Goal: Navigation & Orientation: Find specific page/section

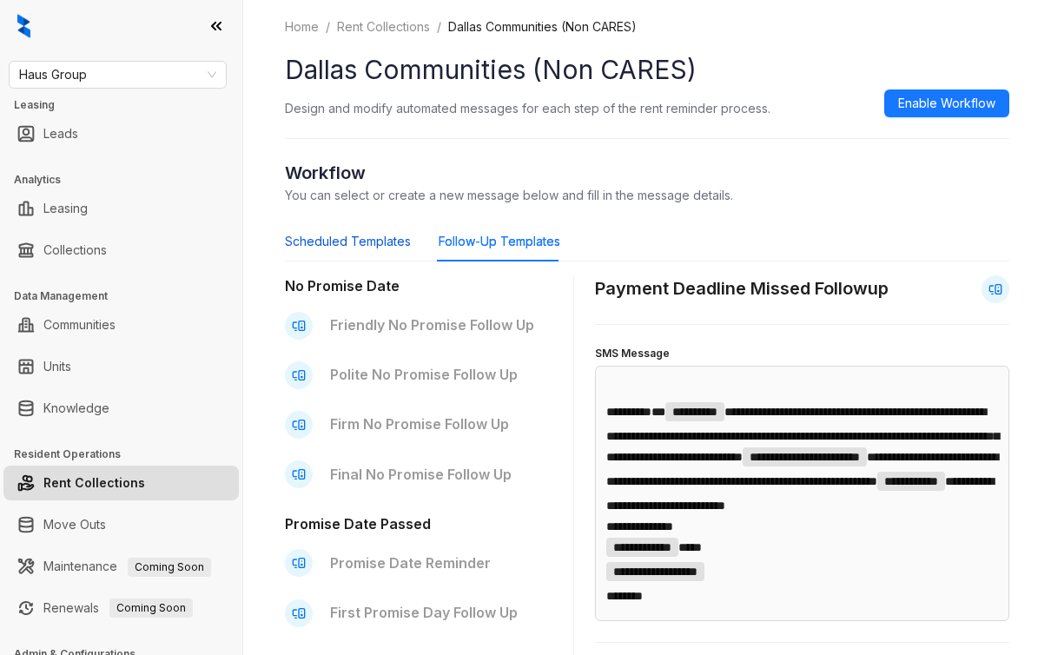
click at [309, 232] on div "Scheduled Templates" at bounding box center [348, 241] width 126 height 19
type input "**********"
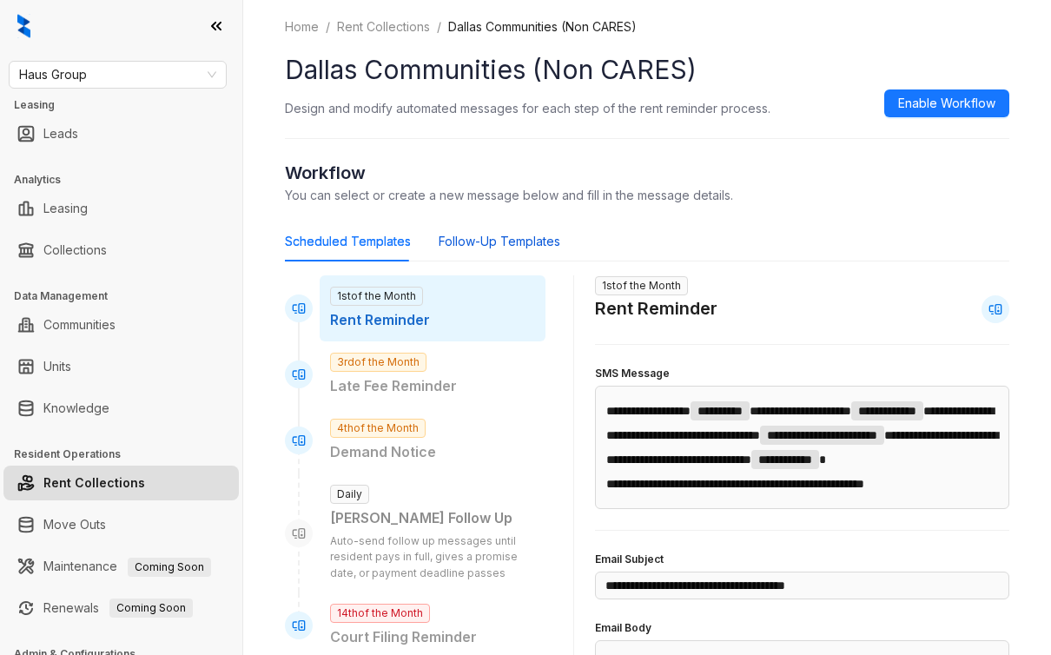
click at [491, 234] on div "Follow-Up Templates" at bounding box center [500, 241] width 122 height 19
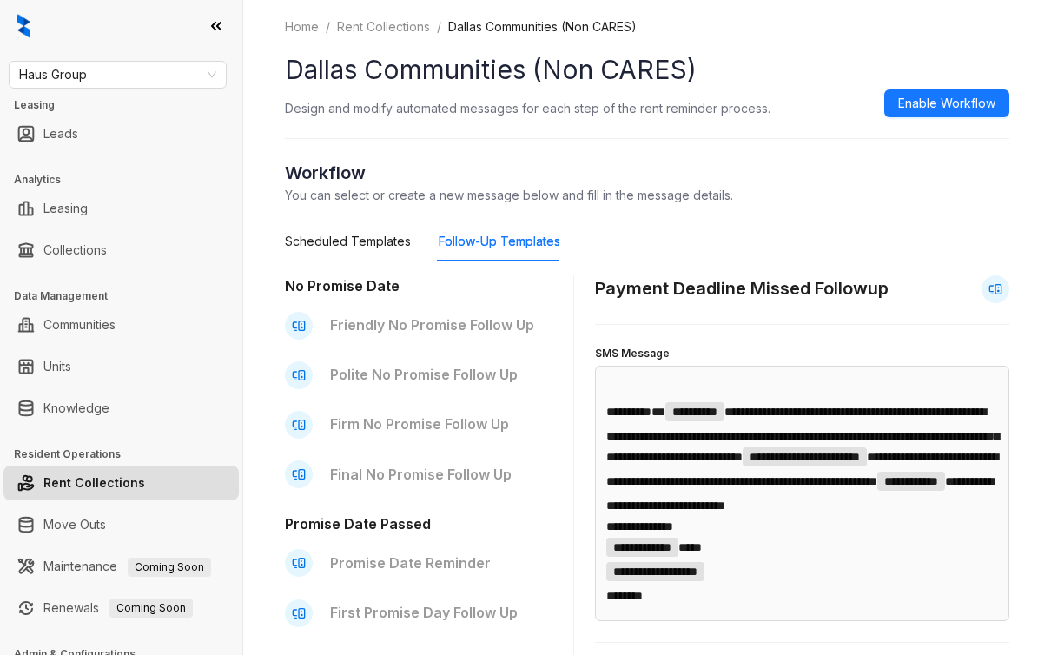
type input "**********"
click at [99, 259] on link "Collections" at bounding box center [74, 250] width 63 height 35
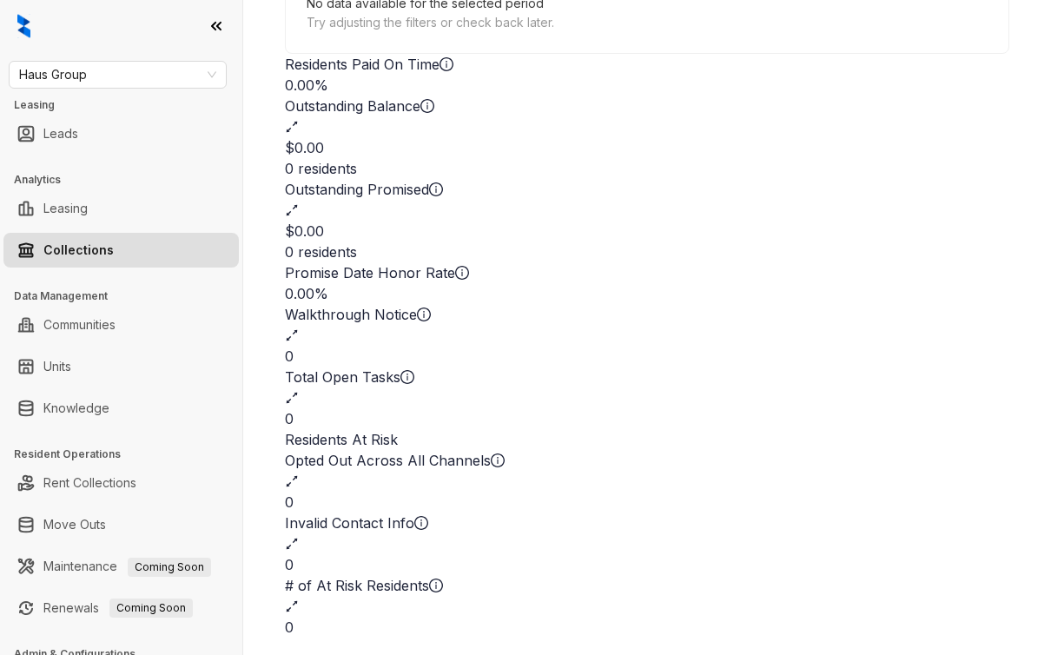
scroll to position [90, 0]
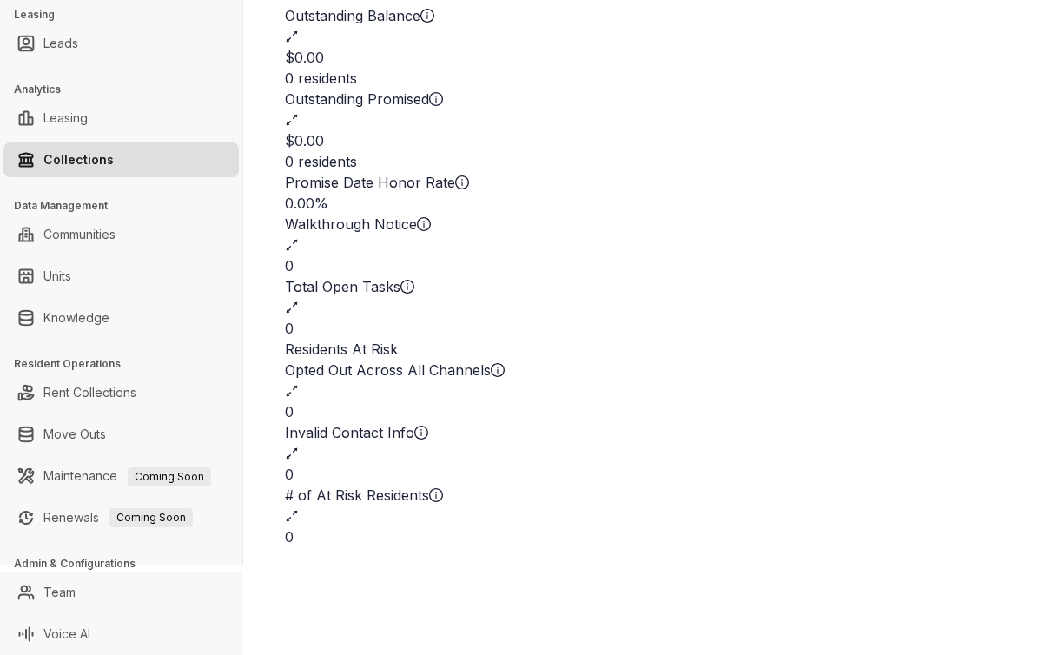
click at [462, 255] on div "0" at bounding box center [647, 265] width 724 height 21
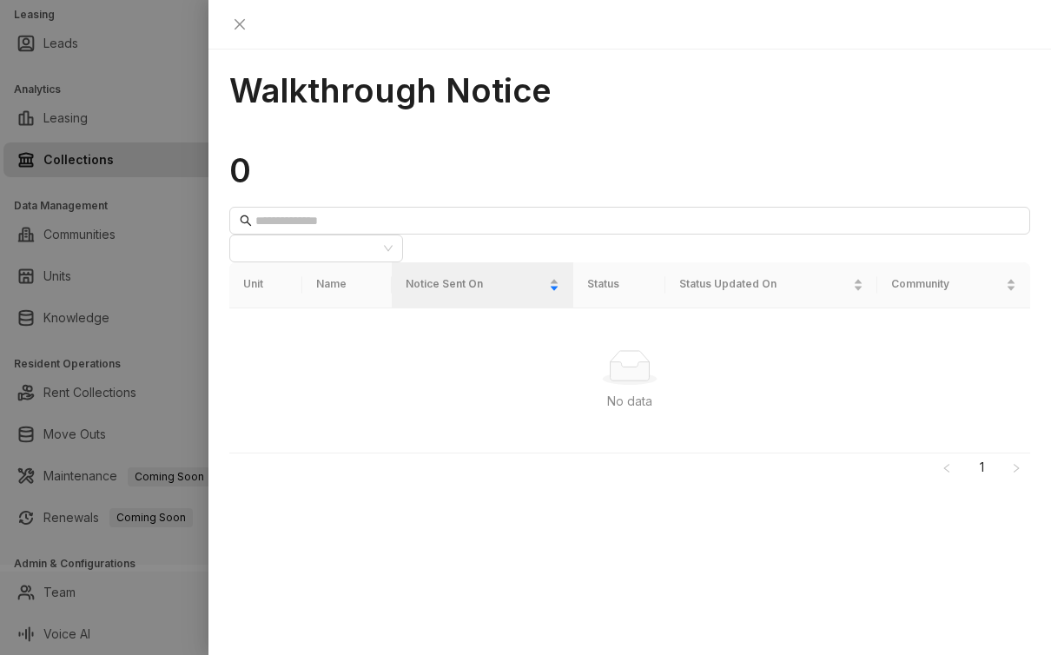
click at [137, 377] on div at bounding box center [525, 327] width 1051 height 655
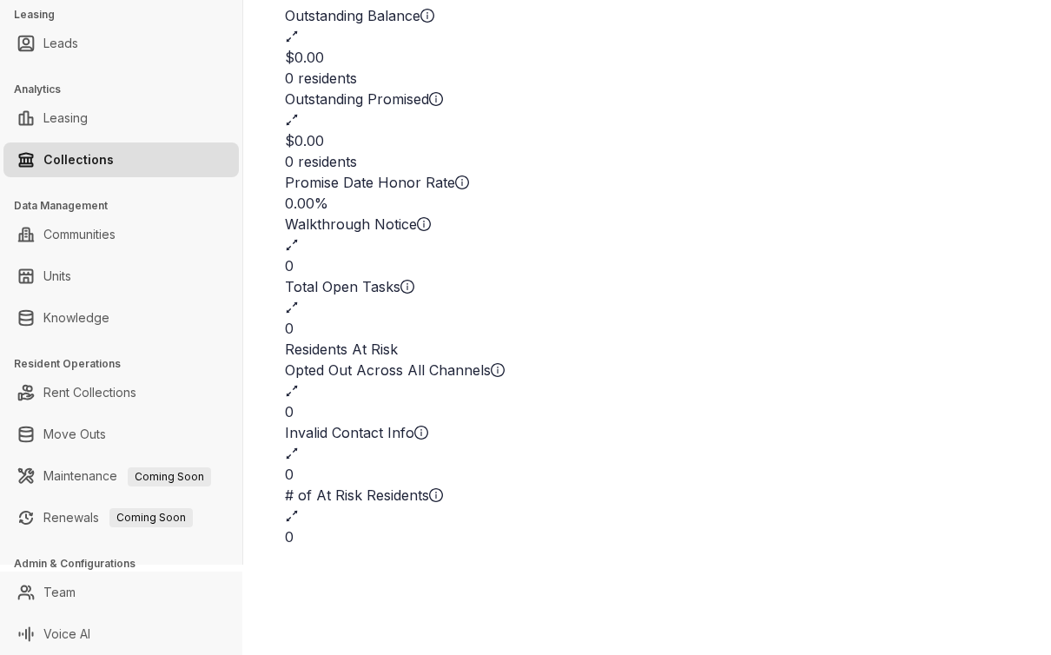
click at [374, 255] on div "0" at bounding box center [647, 265] width 724 height 21
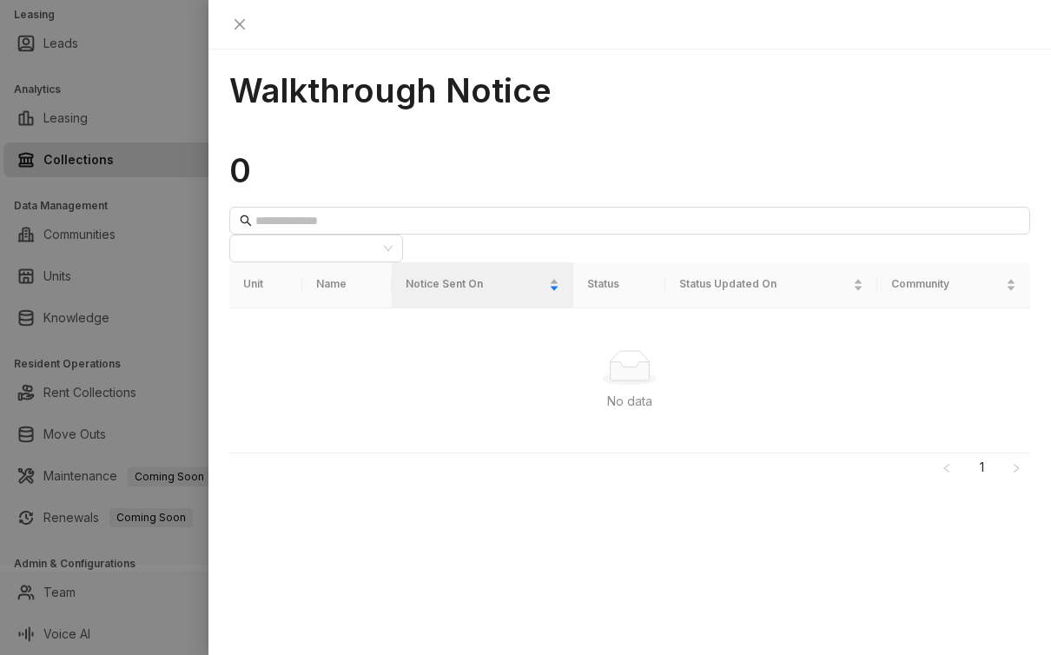
click at [197, 423] on div at bounding box center [525, 327] width 1051 height 655
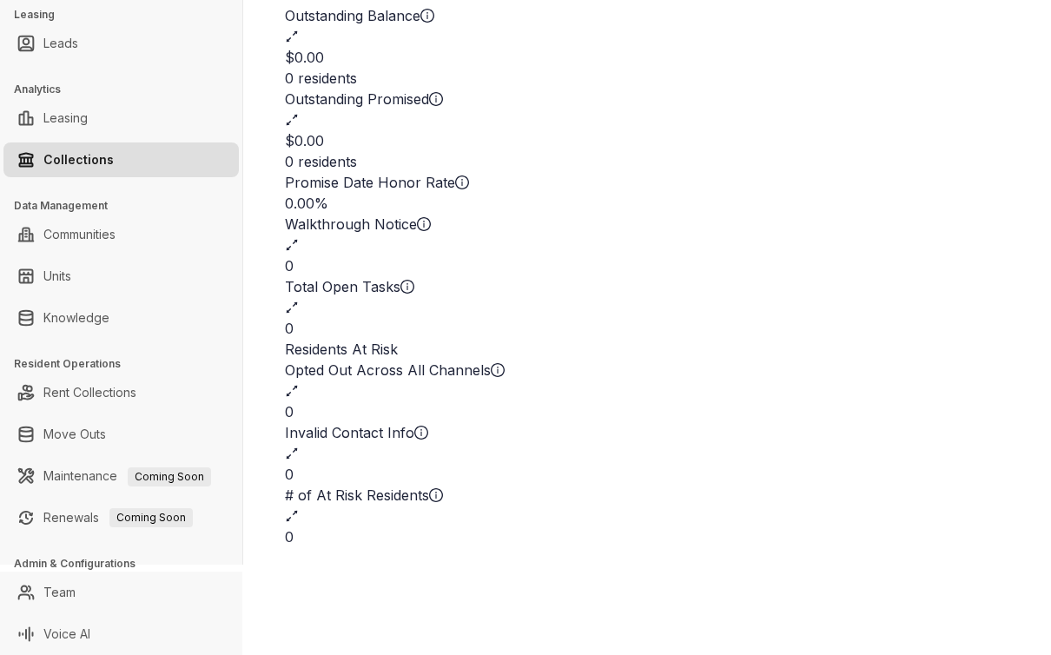
click at [751, 422] on div "Invalid Contact Info" at bounding box center [647, 432] width 724 height 21
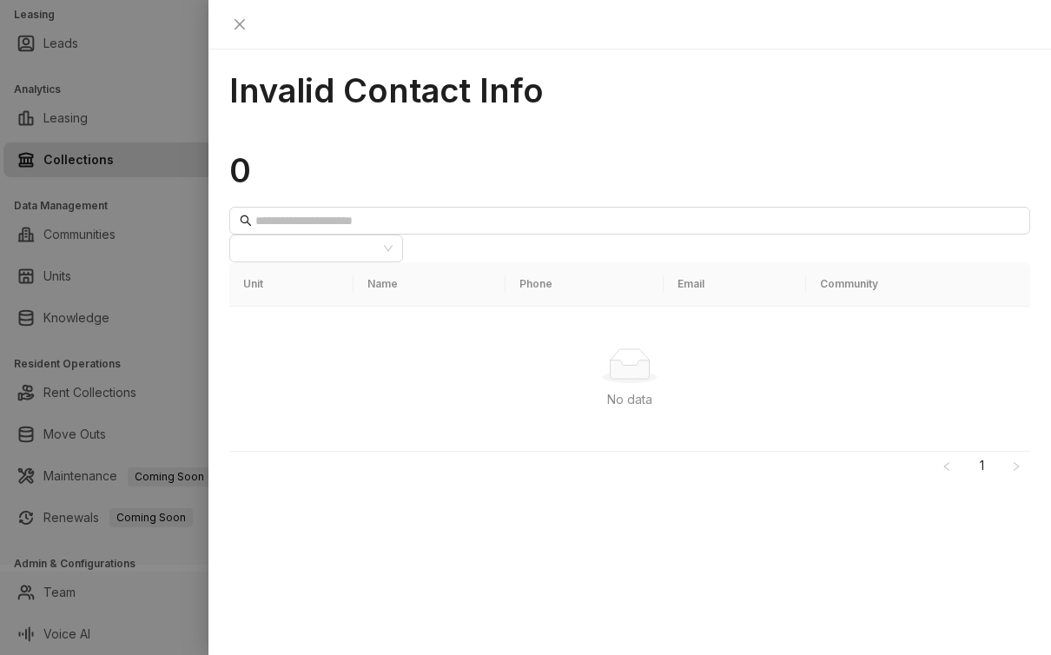
click at [142, 313] on div at bounding box center [525, 327] width 1051 height 655
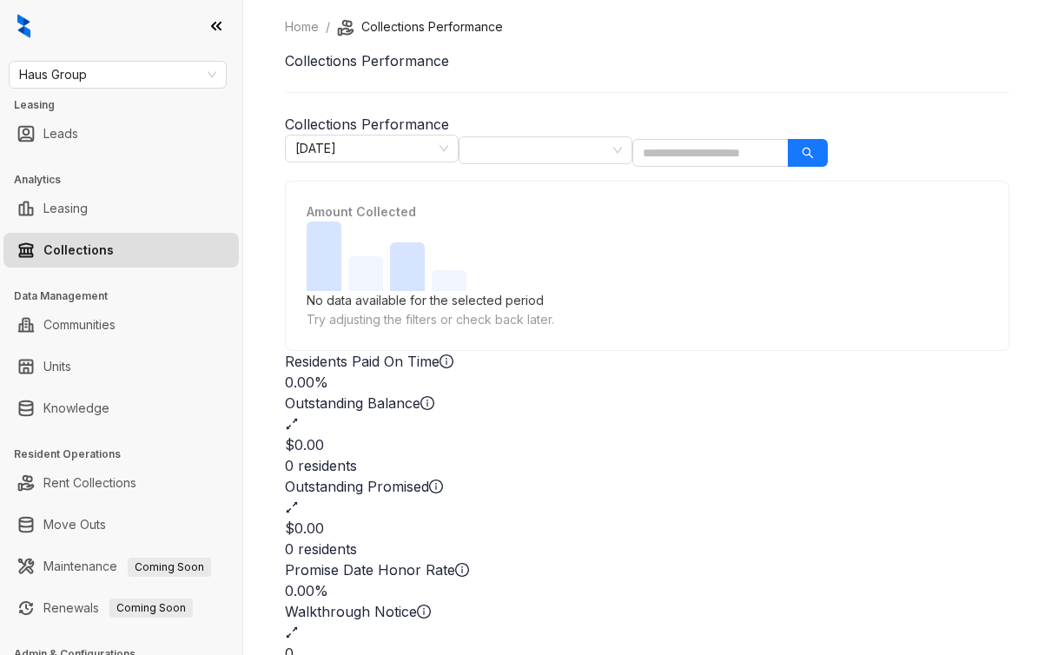
click at [104, 89] on div "Haus Group Leasing Leads Analytics Leasing Collections Data Management Communit…" at bounding box center [121, 327] width 242 height 655
click at [104, 72] on span "Haus Group" at bounding box center [117, 75] width 197 height 26
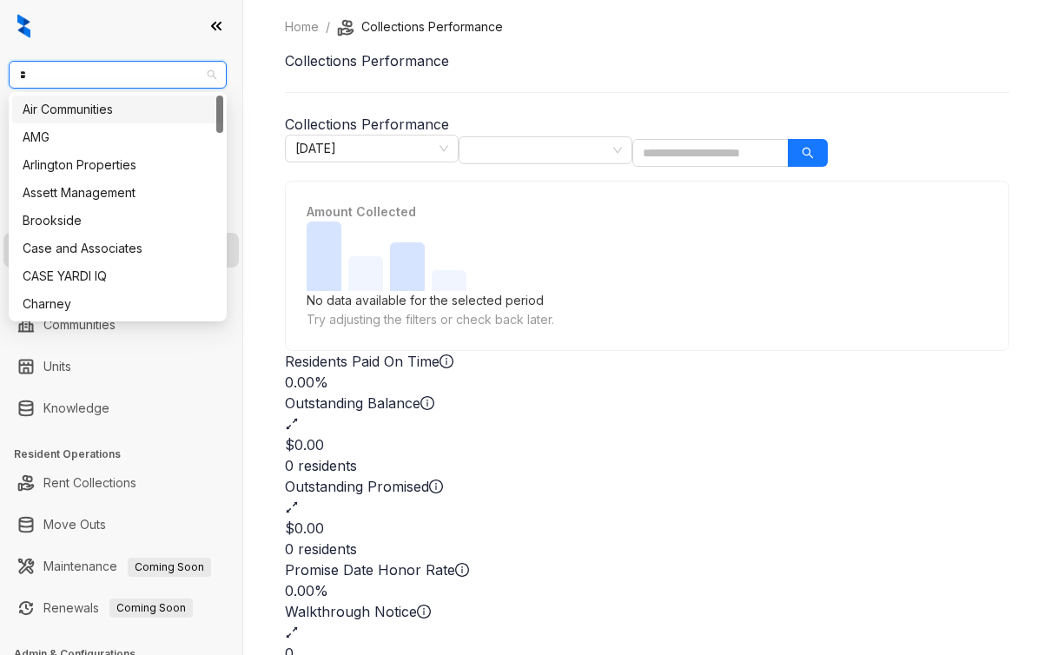
type input "**"
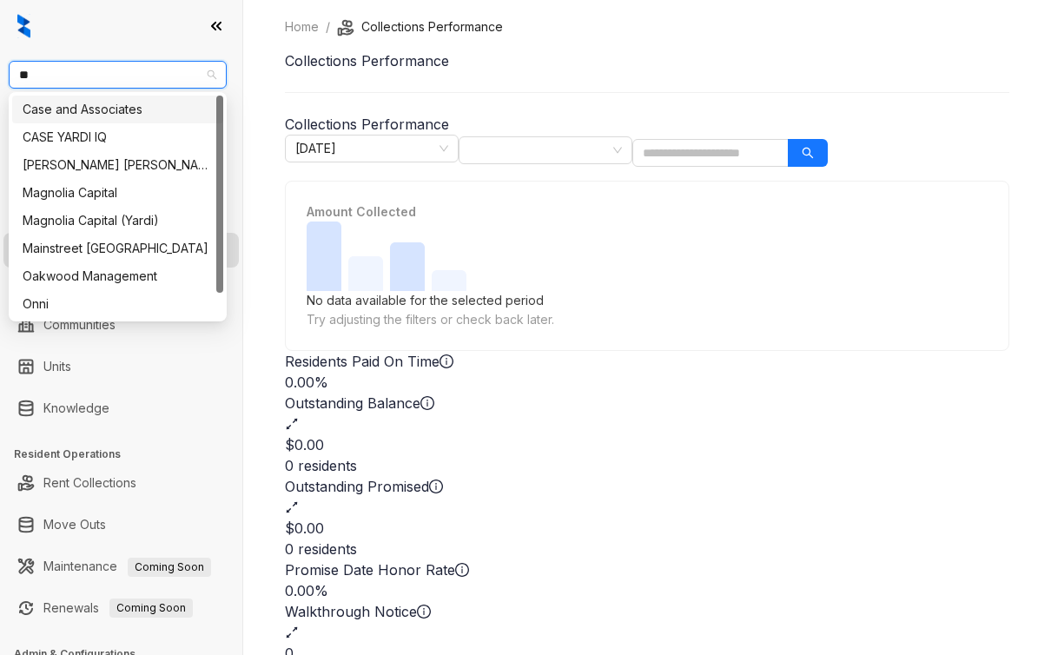
click at [99, 105] on div "Case and Associates" at bounding box center [118, 109] width 190 height 19
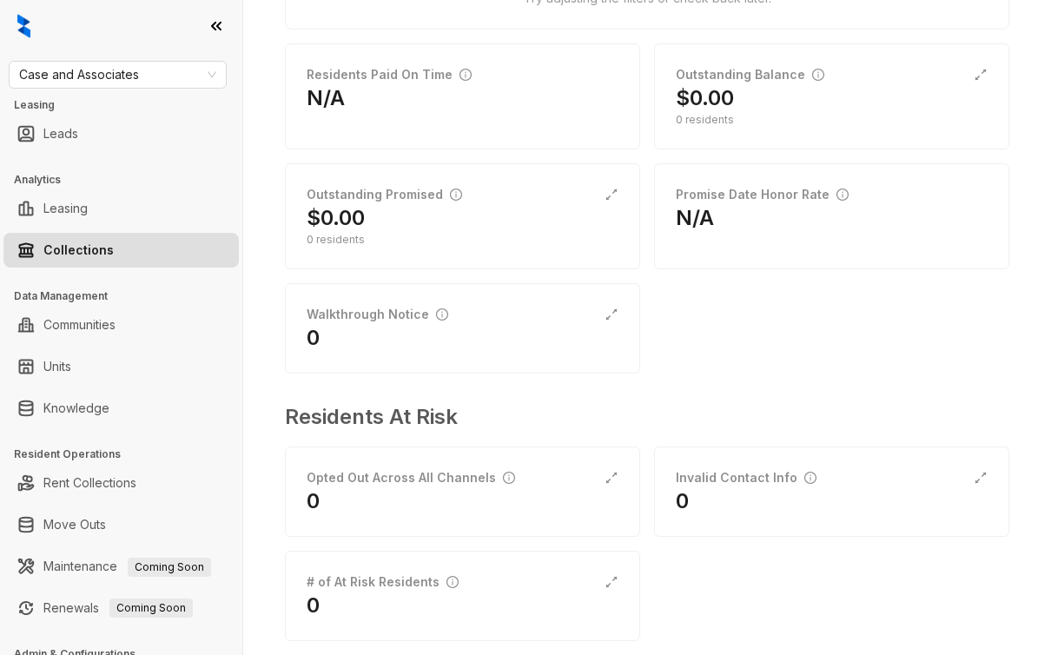
scroll to position [440, 0]
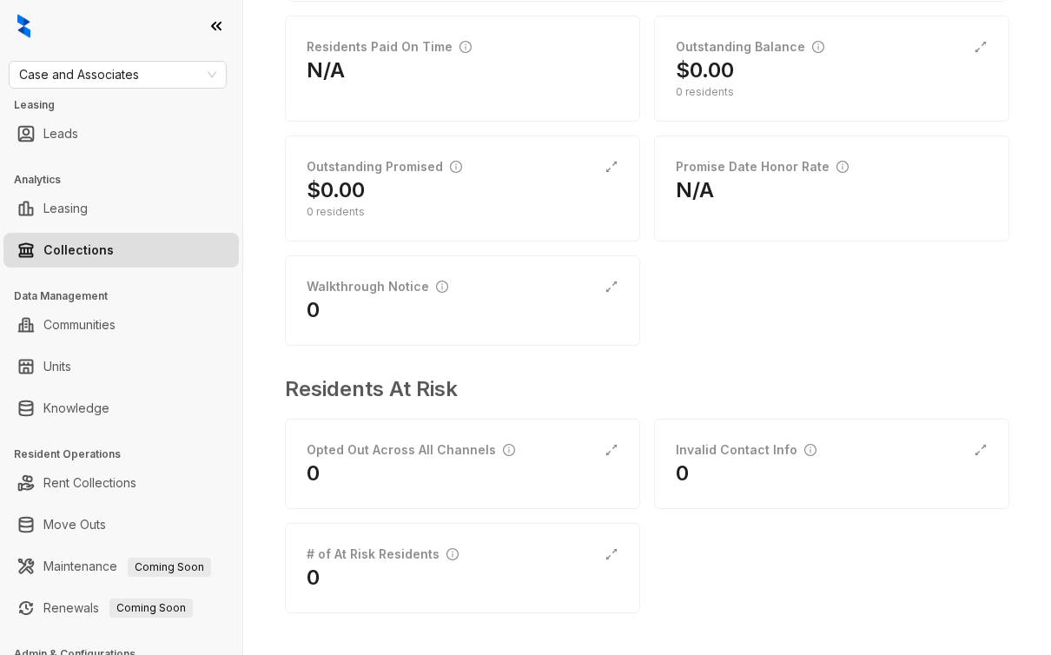
click at [844, 342] on div "Residents Paid On Time N/A Outstanding Balance $0.00 0 residents Outstanding Pr…" at bounding box center [647, 181] width 724 height 330
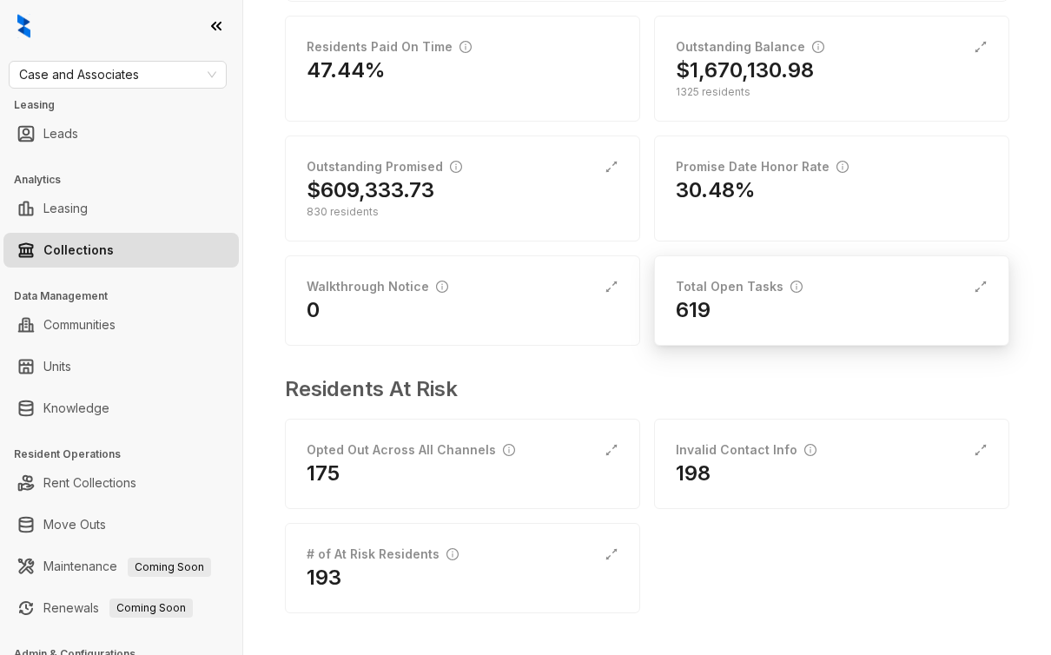
click at [768, 292] on div "Total Open Tasks" at bounding box center [739, 286] width 127 height 19
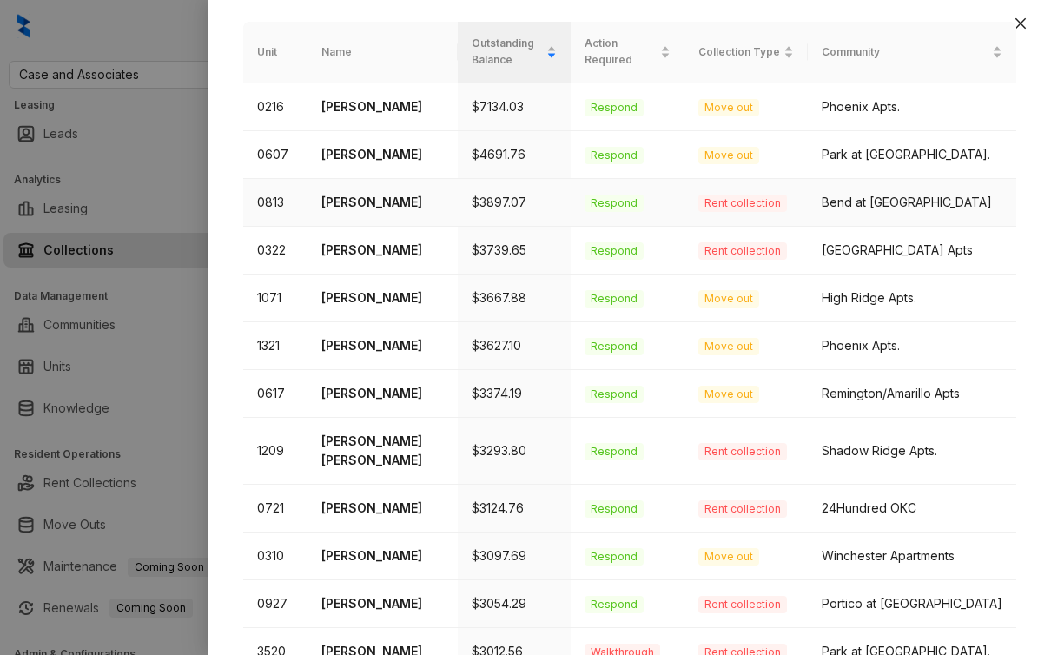
scroll to position [162, 0]
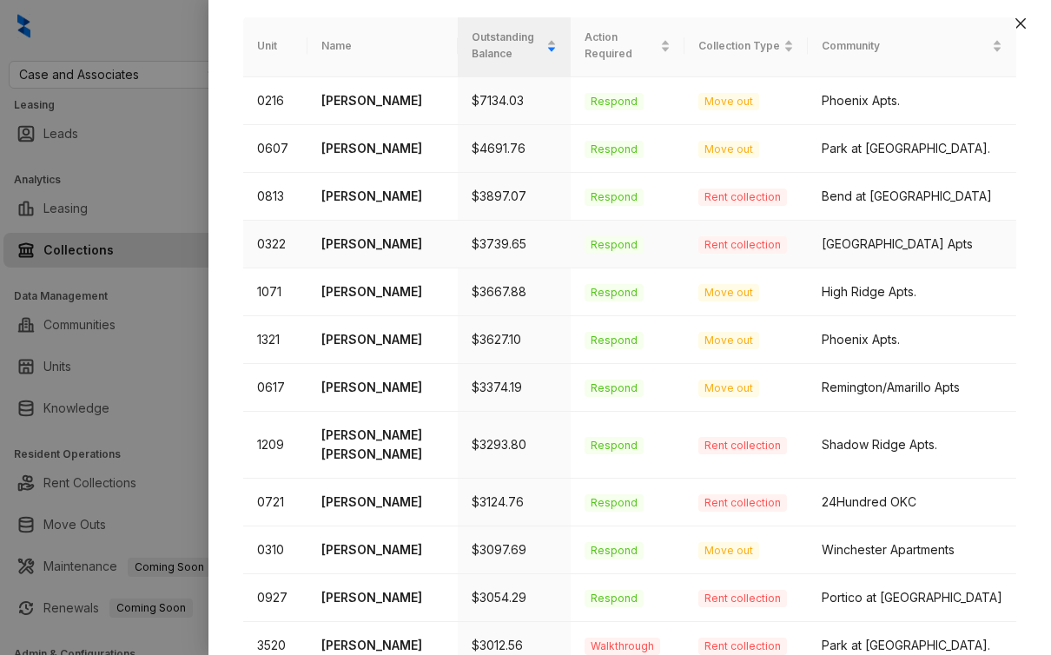
click at [389, 248] on p "Benjamin Teer" at bounding box center [382, 244] width 122 height 19
click at [347, 254] on td "Benjamin Teer" at bounding box center [382, 245] width 150 height 48
click at [361, 242] on p "Benjamin Teer" at bounding box center [382, 244] width 122 height 19
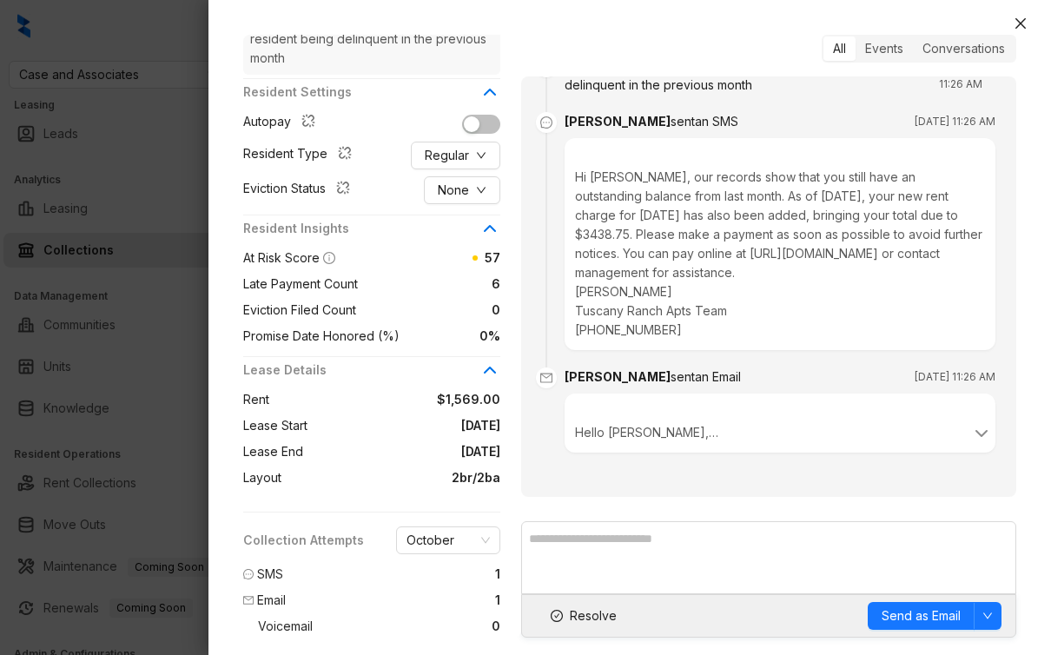
scroll to position [387, 0]
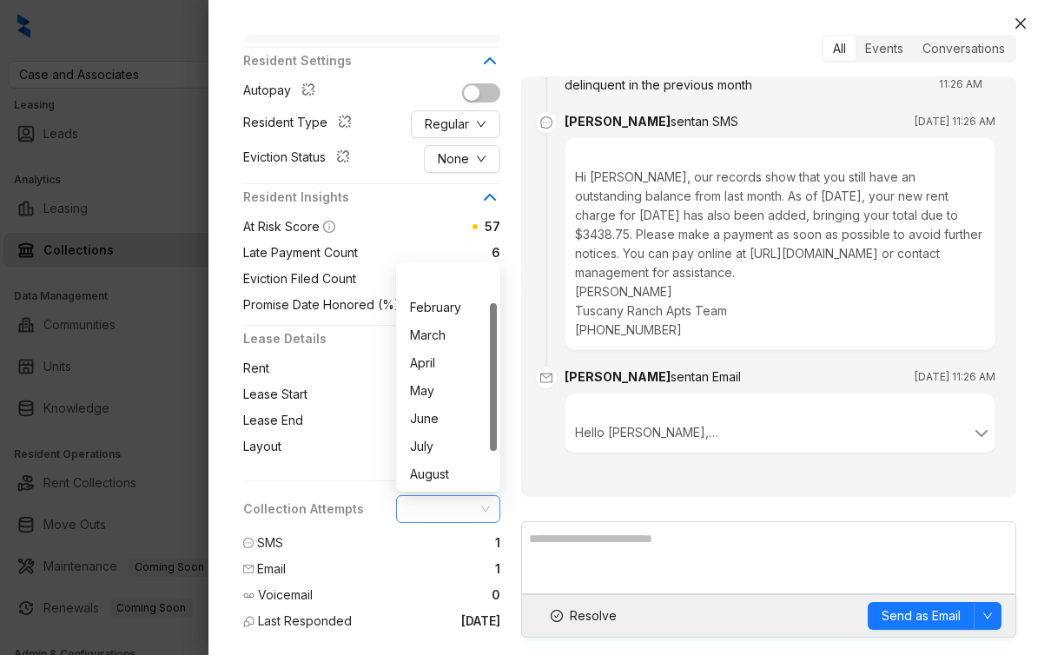
click at [430, 510] on span "October" at bounding box center [448, 509] width 83 height 26
click at [292, 486] on div "Benjamin Teer Current Resident (817) 313 1542 benteer83@gmail.com Community: Tu…" at bounding box center [382, 142] width 278 height 989
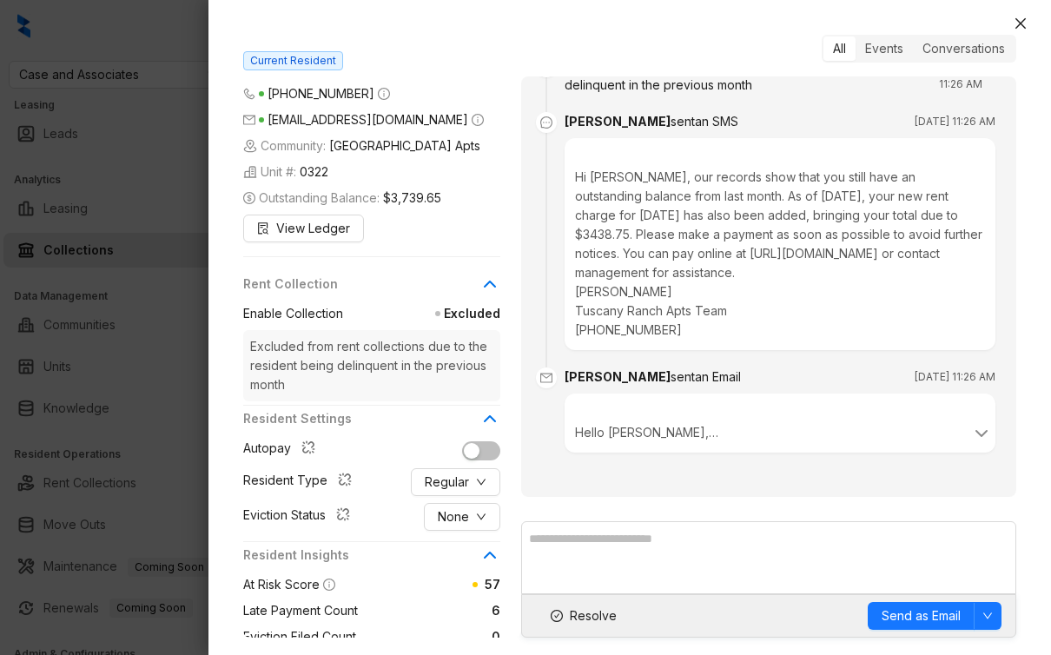
scroll to position [0, 0]
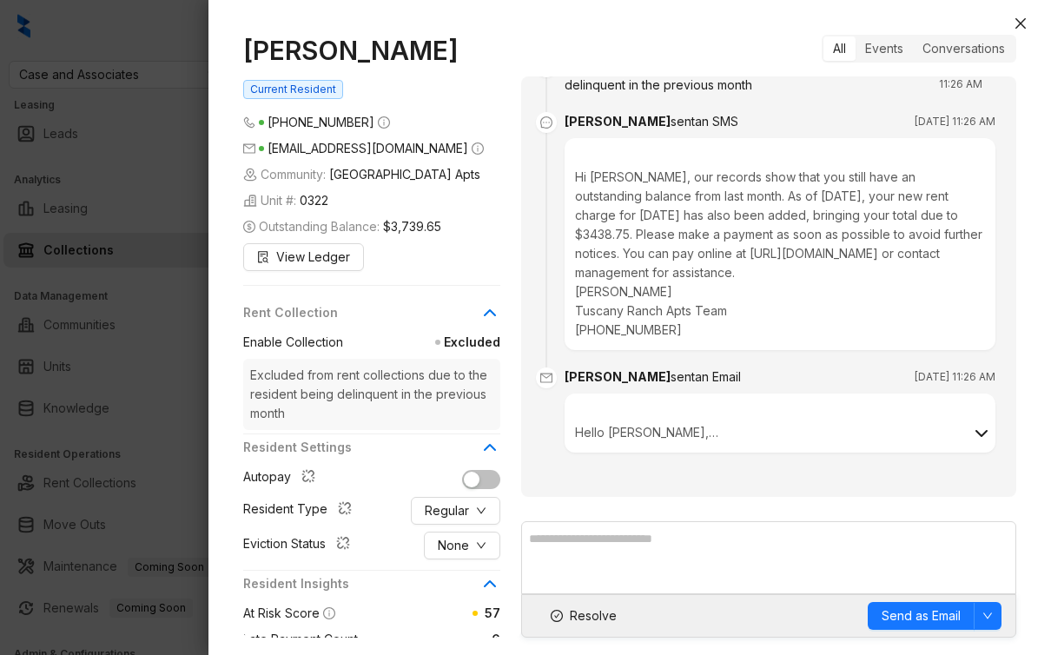
click at [977, 429] on icon at bounding box center [981, 433] width 21 height 21
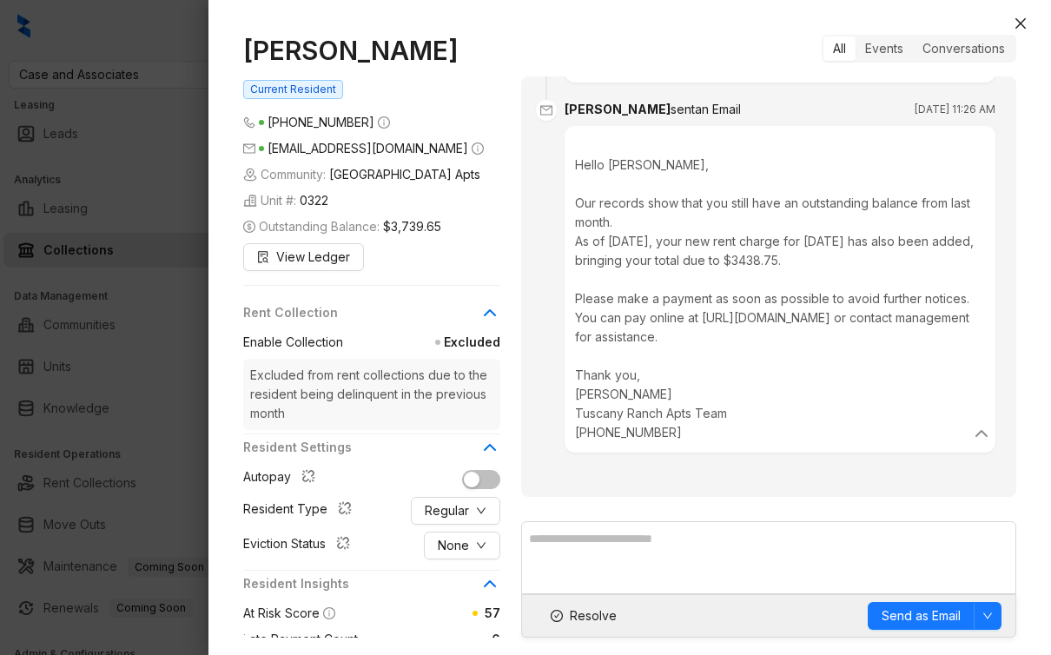
scroll to position [5710, 0]
click at [982, 444] on icon at bounding box center [981, 433] width 21 height 21
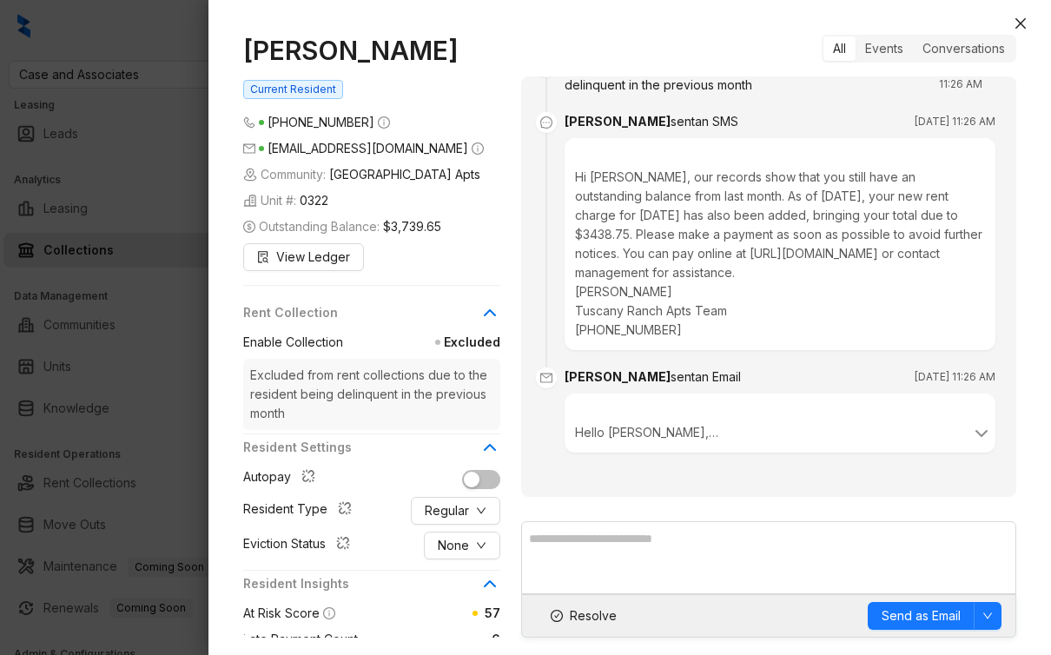
click at [110, 377] on div at bounding box center [525, 327] width 1051 height 655
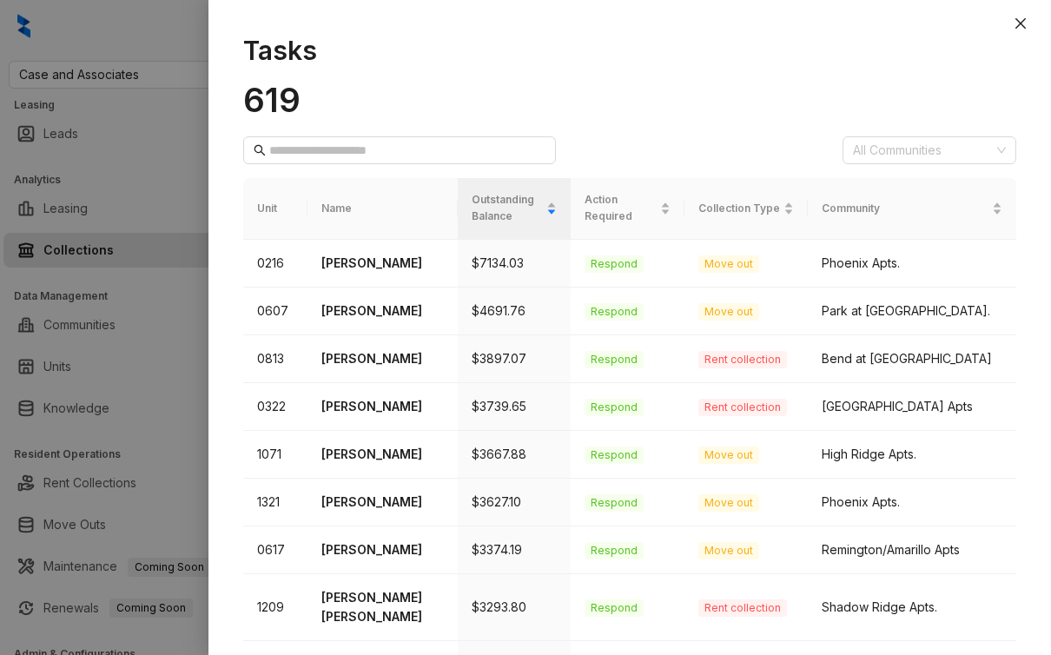
click at [135, 209] on div at bounding box center [525, 327] width 1051 height 655
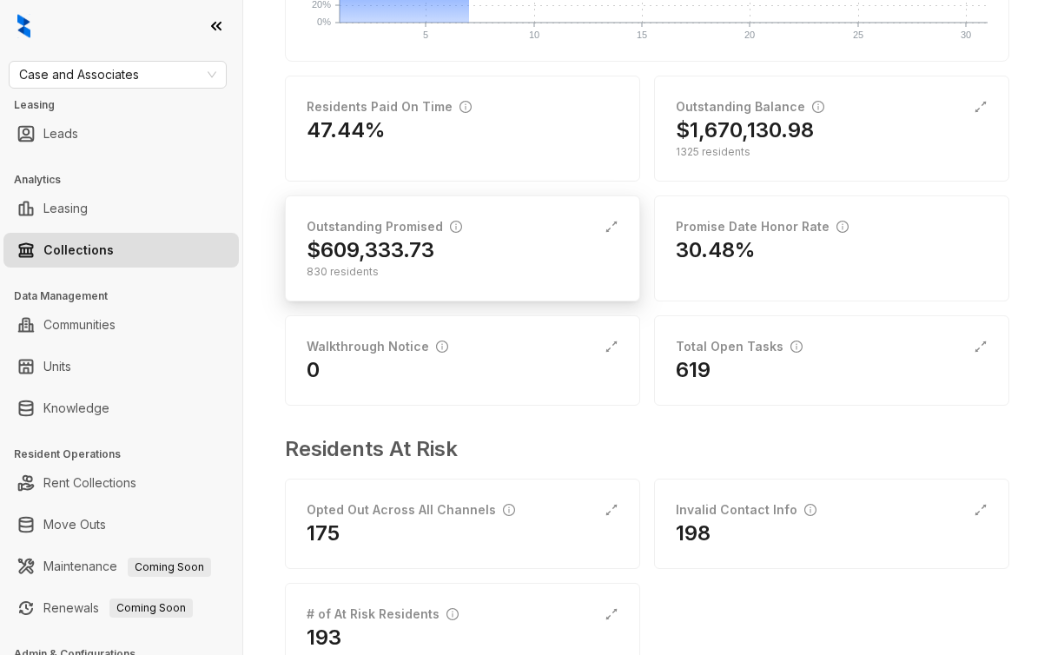
scroll to position [266, 0]
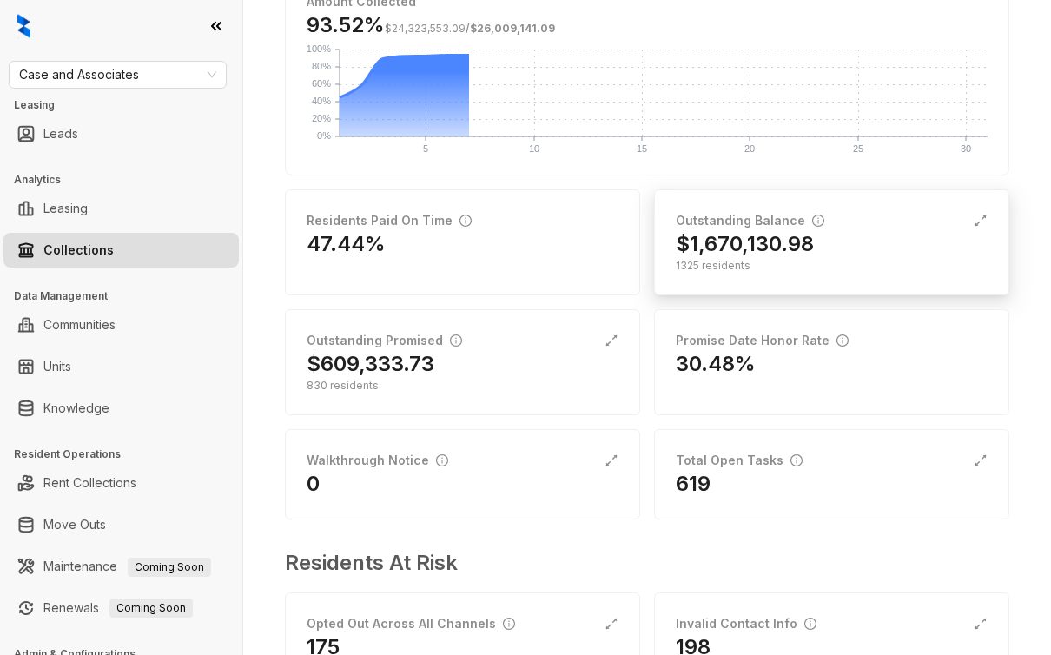
click at [779, 237] on h2 "$1,670,130.98" at bounding box center [745, 244] width 138 height 28
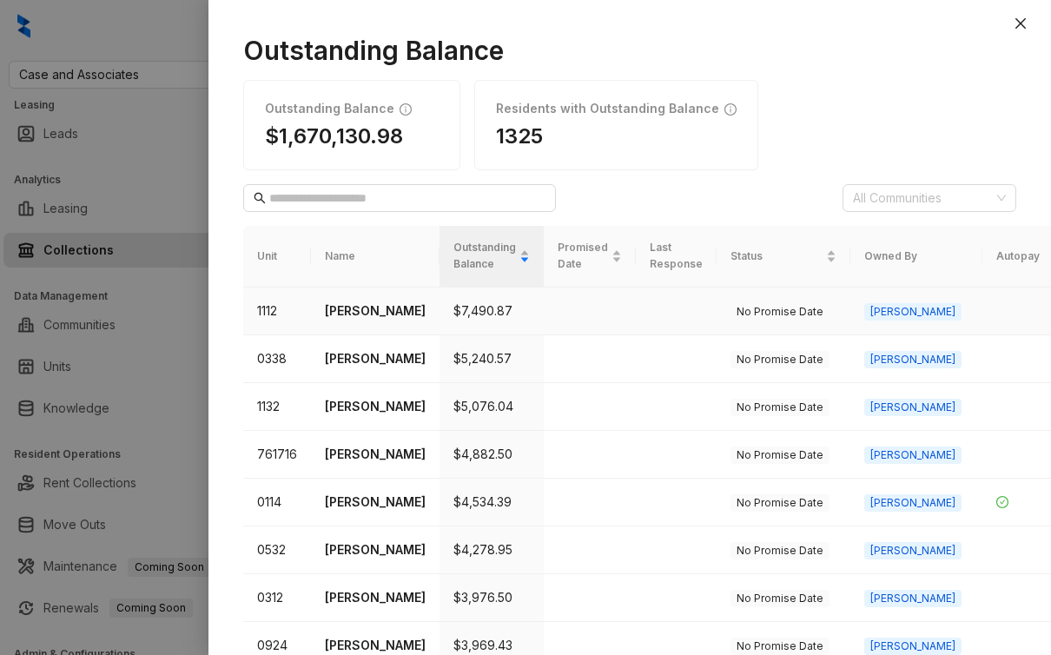
click at [340, 321] on p "Emmanuel Horton" at bounding box center [375, 310] width 101 height 19
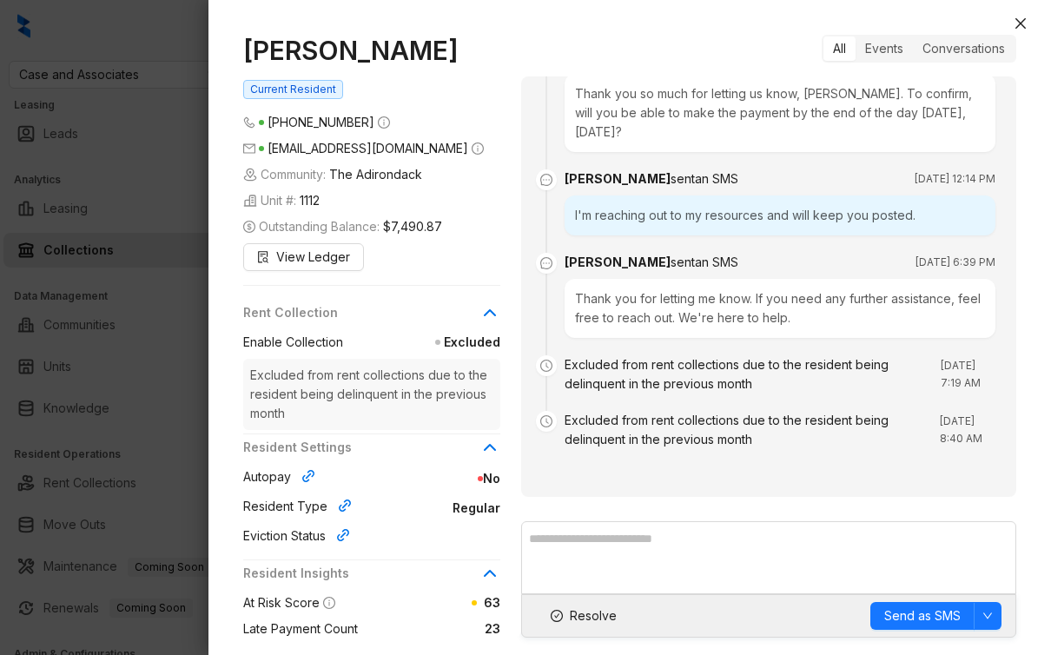
click at [88, 373] on div at bounding box center [525, 327] width 1051 height 655
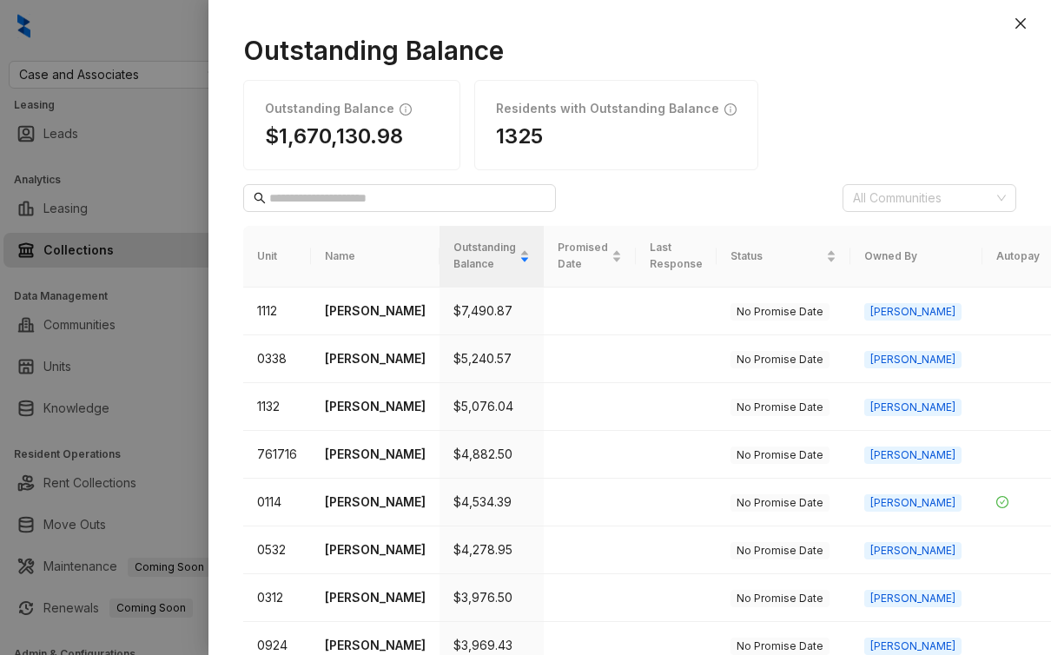
click at [111, 323] on div at bounding box center [525, 327] width 1051 height 655
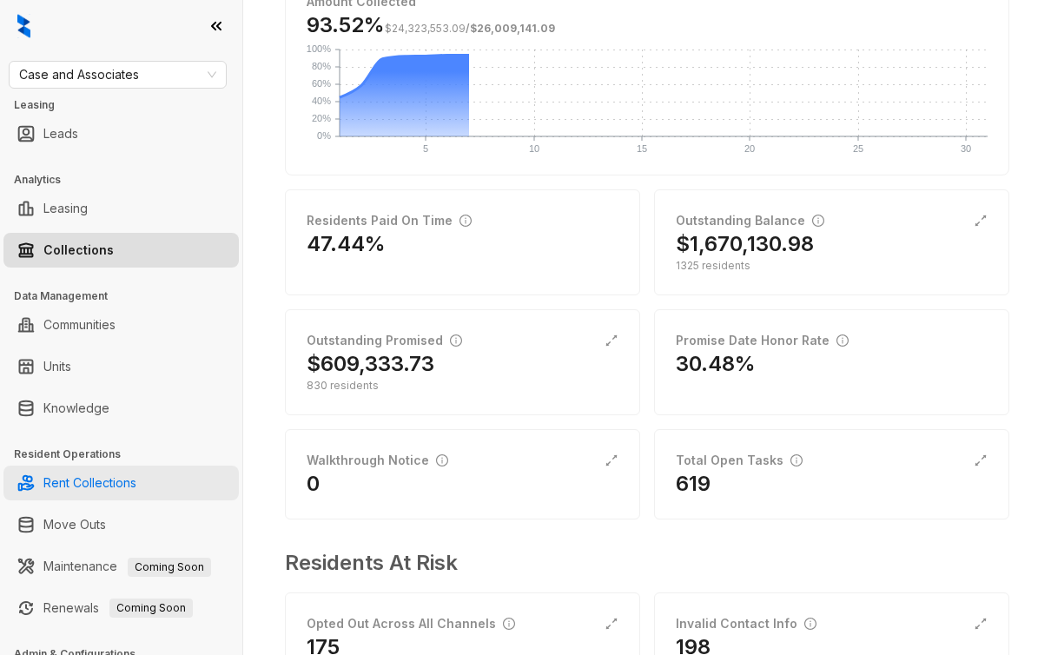
click at [112, 497] on link "Rent Collections" at bounding box center [89, 483] width 93 height 35
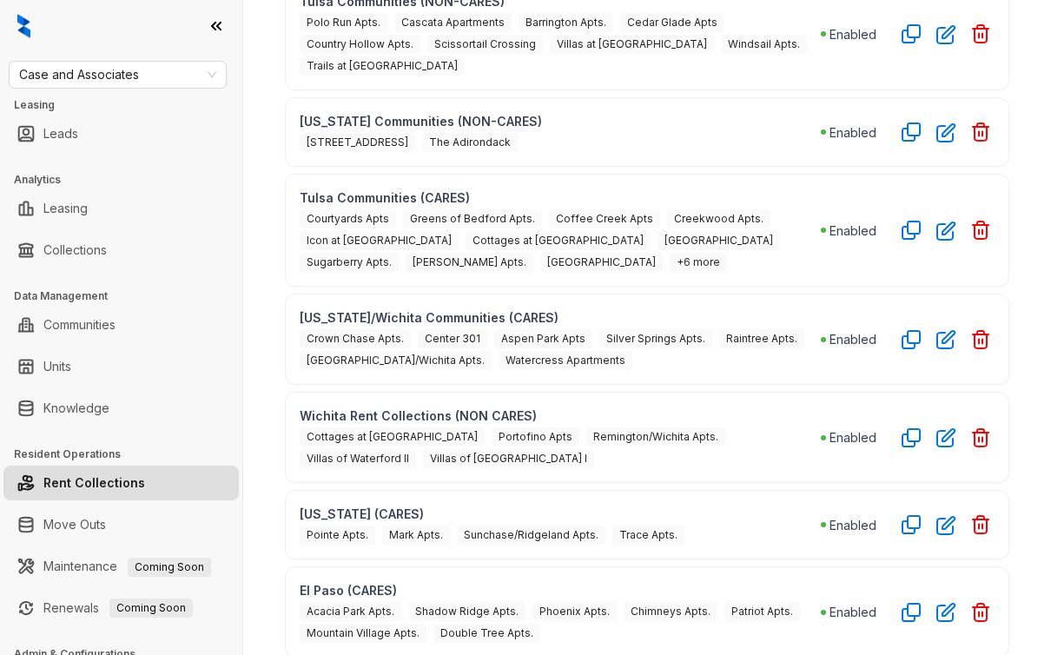
scroll to position [235, 0]
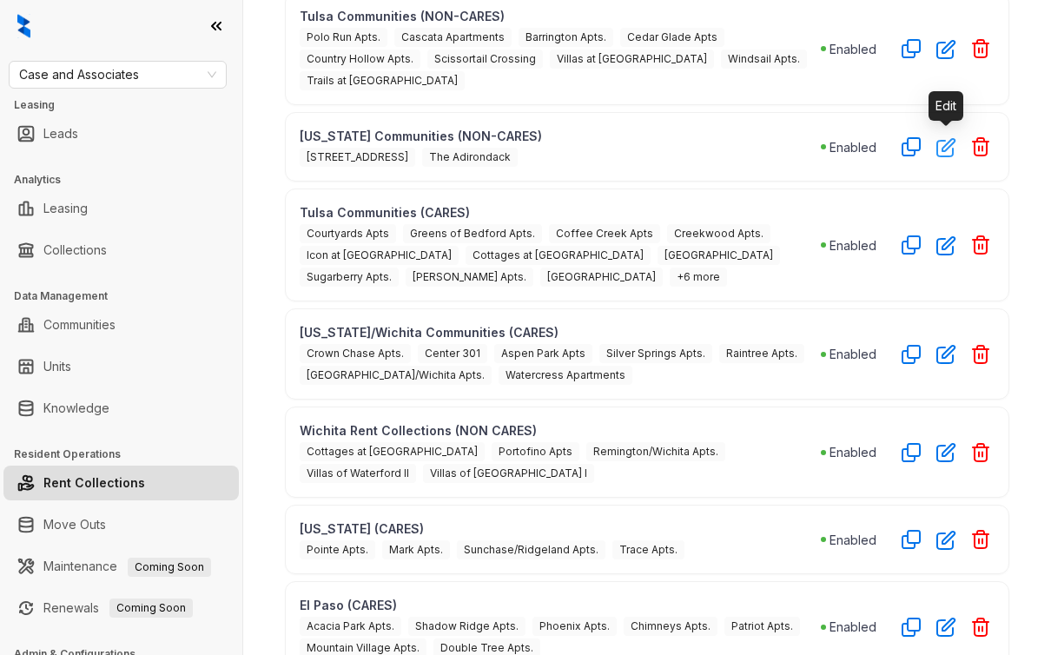
click at [943, 150] on icon "button" at bounding box center [946, 147] width 20 height 20
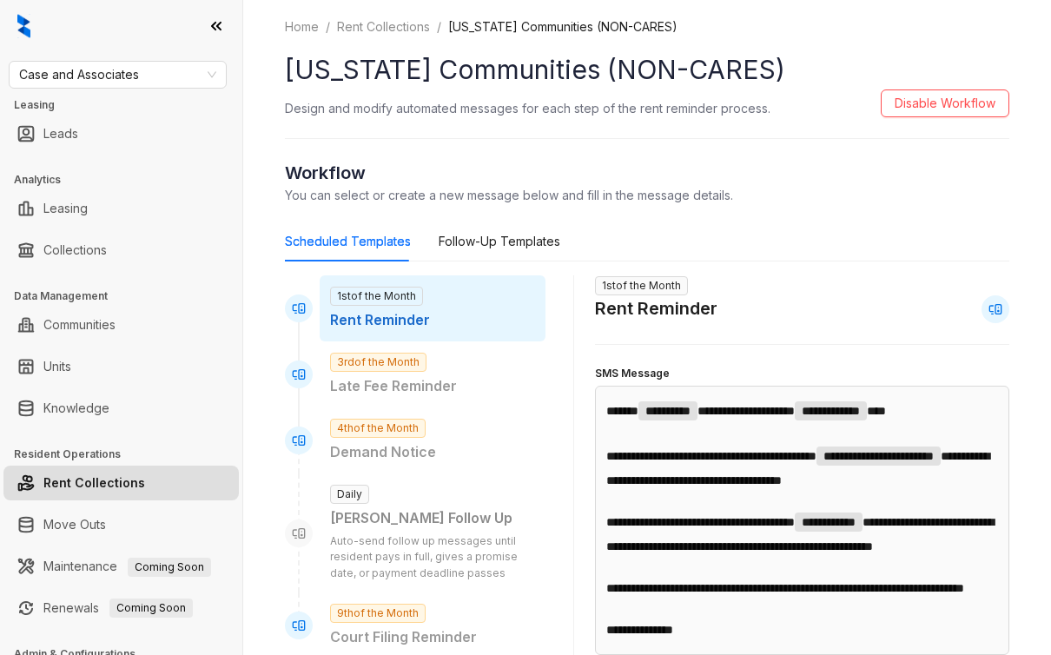
click at [1008, 175] on h2 "Workflow" at bounding box center [647, 173] width 724 height 26
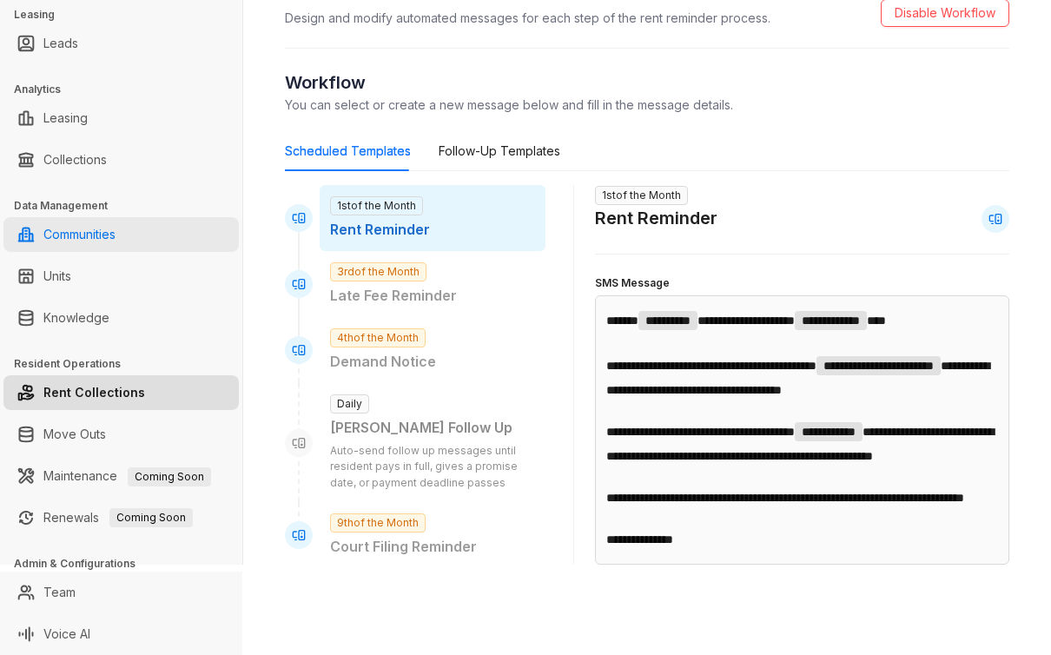
click at [115, 227] on link "Communities" at bounding box center [79, 234] width 72 height 35
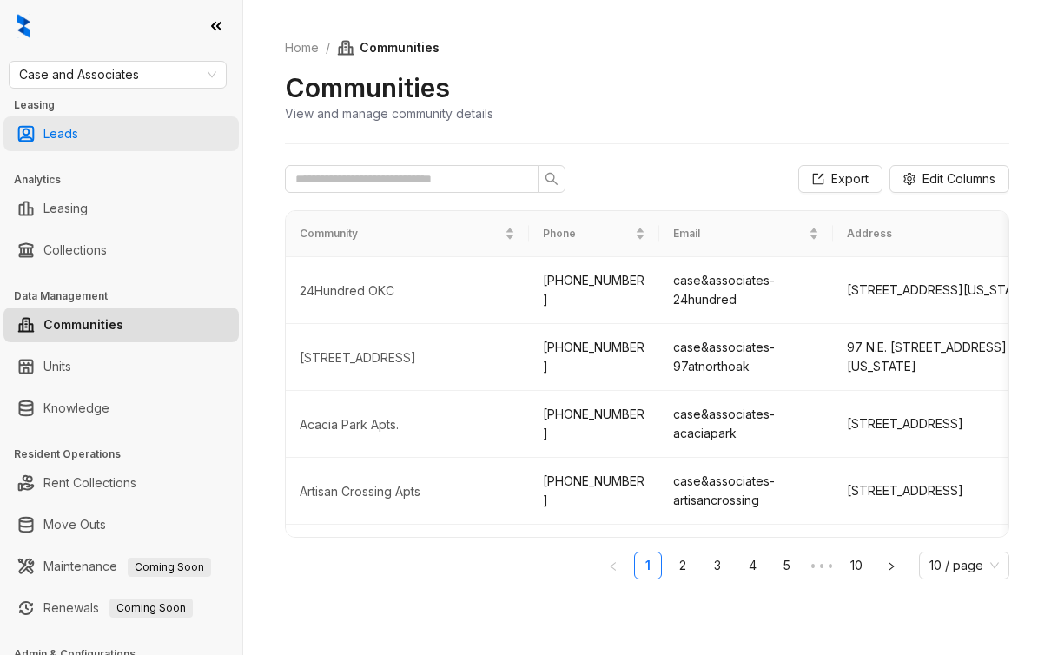
click at [77, 129] on link "Leads" at bounding box center [60, 133] width 35 height 35
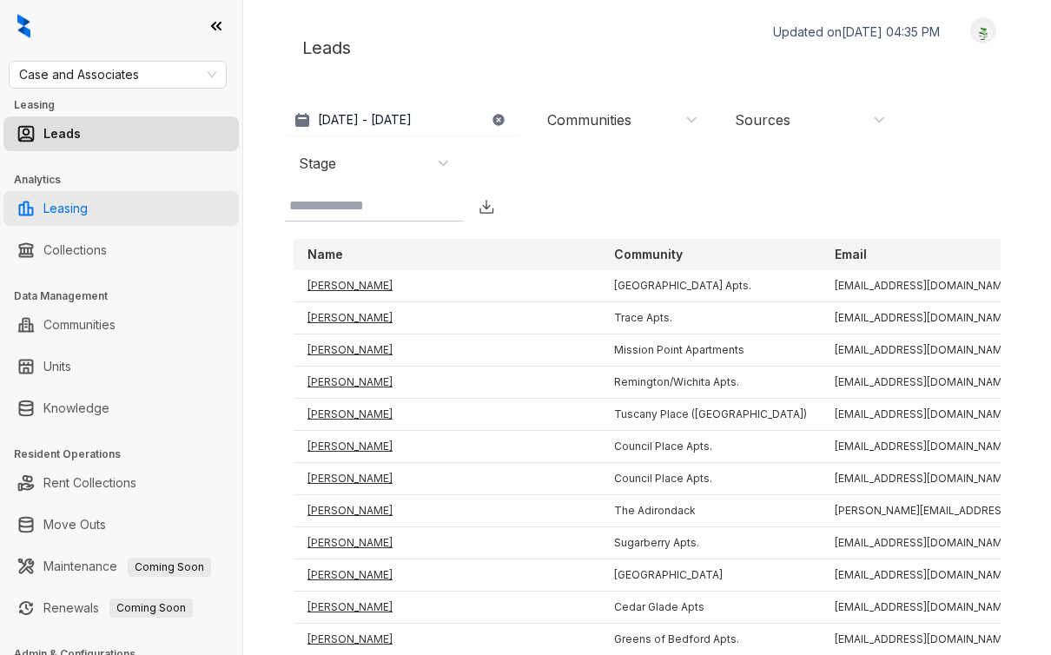
click at [88, 201] on link "Leasing" at bounding box center [65, 208] width 44 height 35
select select "******"
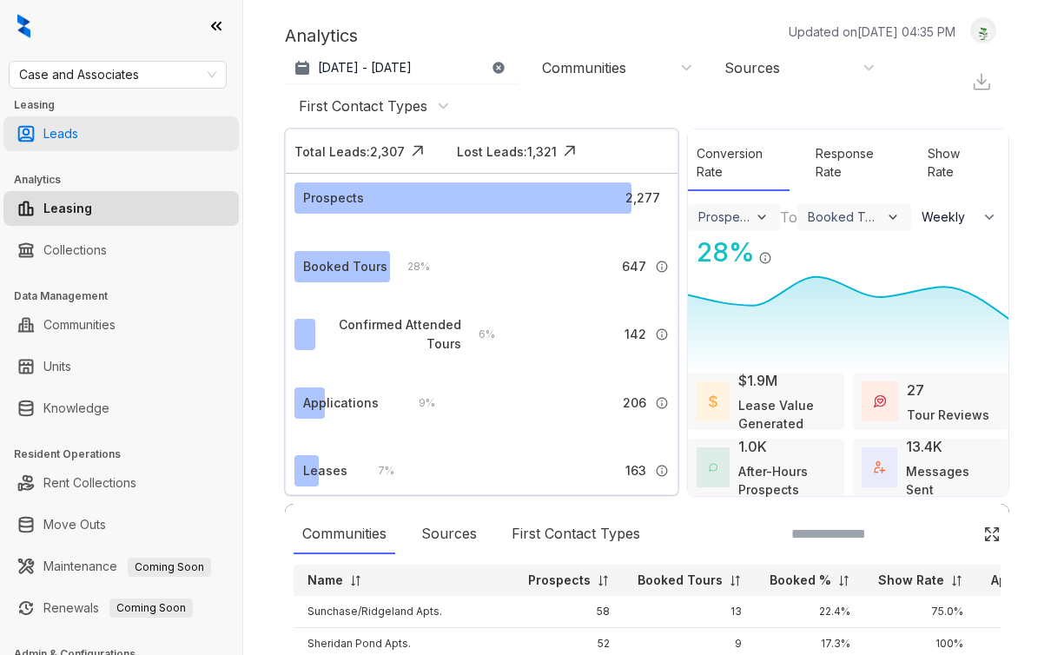
click at [71, 130] on link "Leads" at bounding box center [60, 133] width 35 height 35
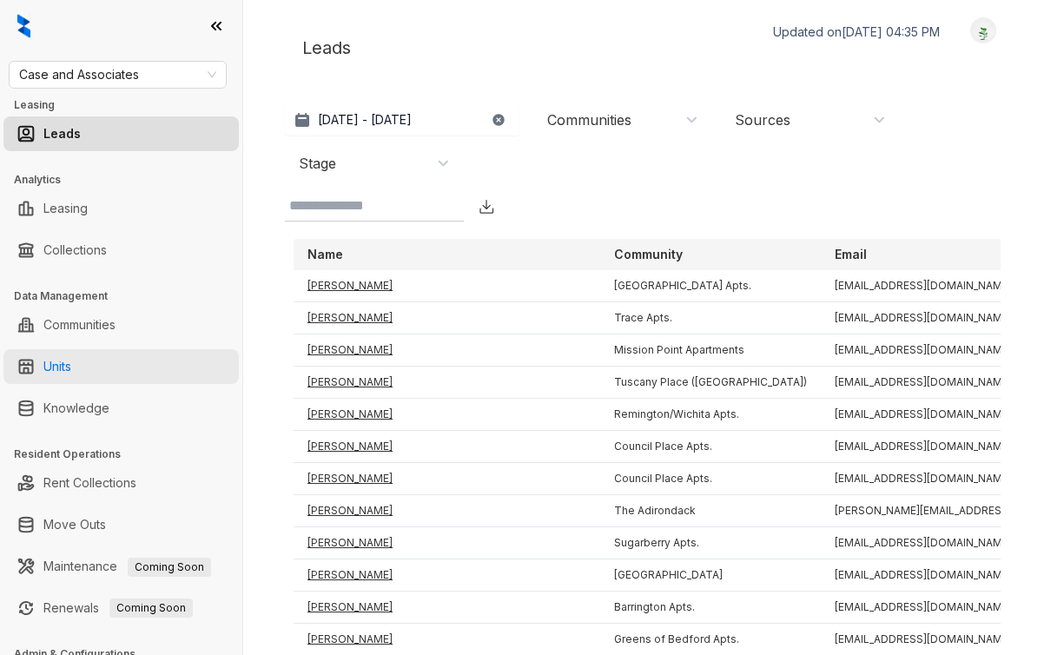
click at [71, 368] on link "Units" at bounding box center [57, 366] width 28 height 35
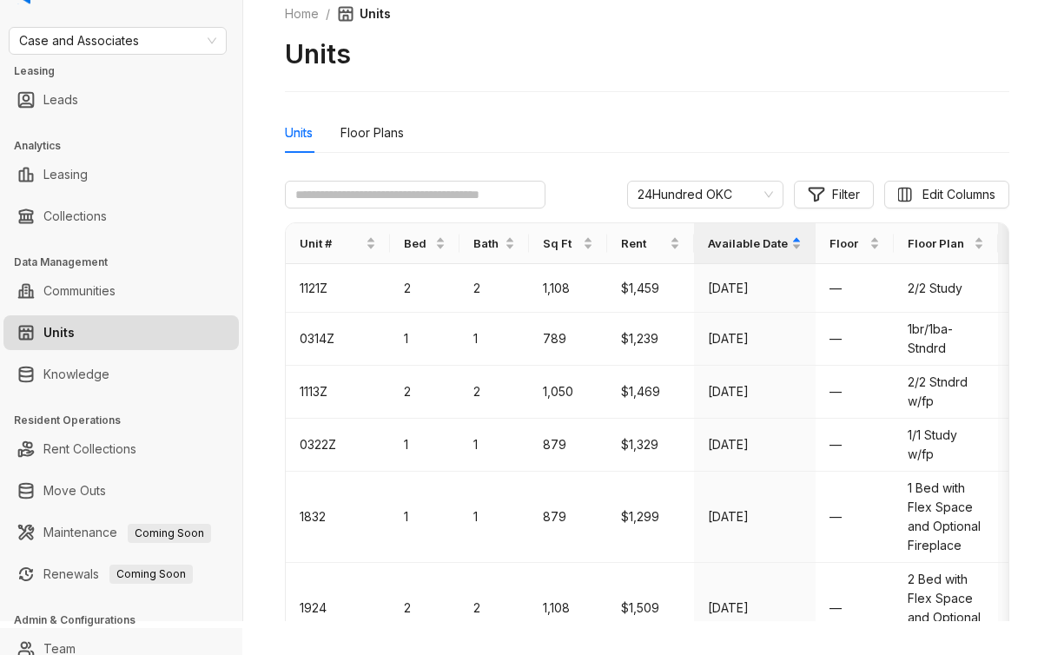
scroll to position [1, 0]
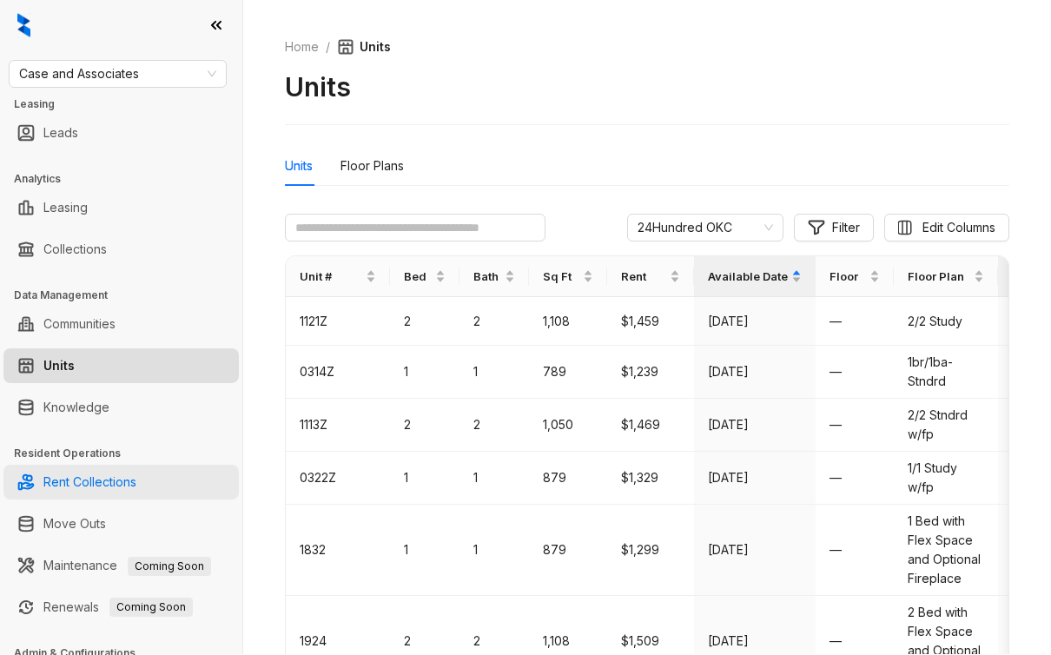
click at [73, 494] on link "Rent Collections" at bounding box center [89, 482] width 93 height 35
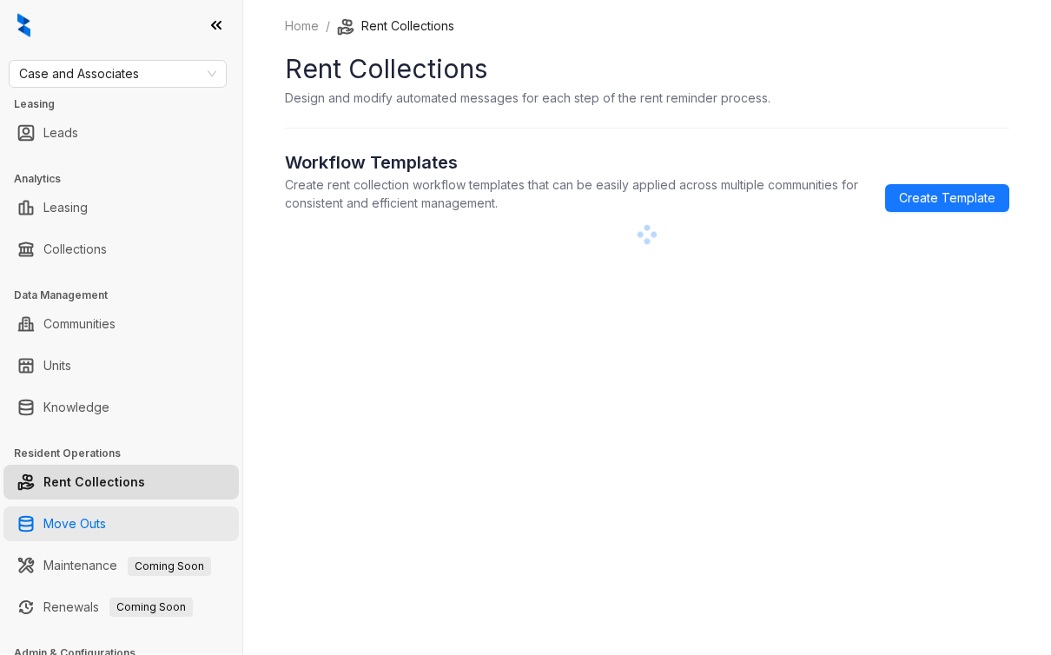
click at [73, 526] on link "Move Outs" at bounding box center [74, 523] width 63 height 35
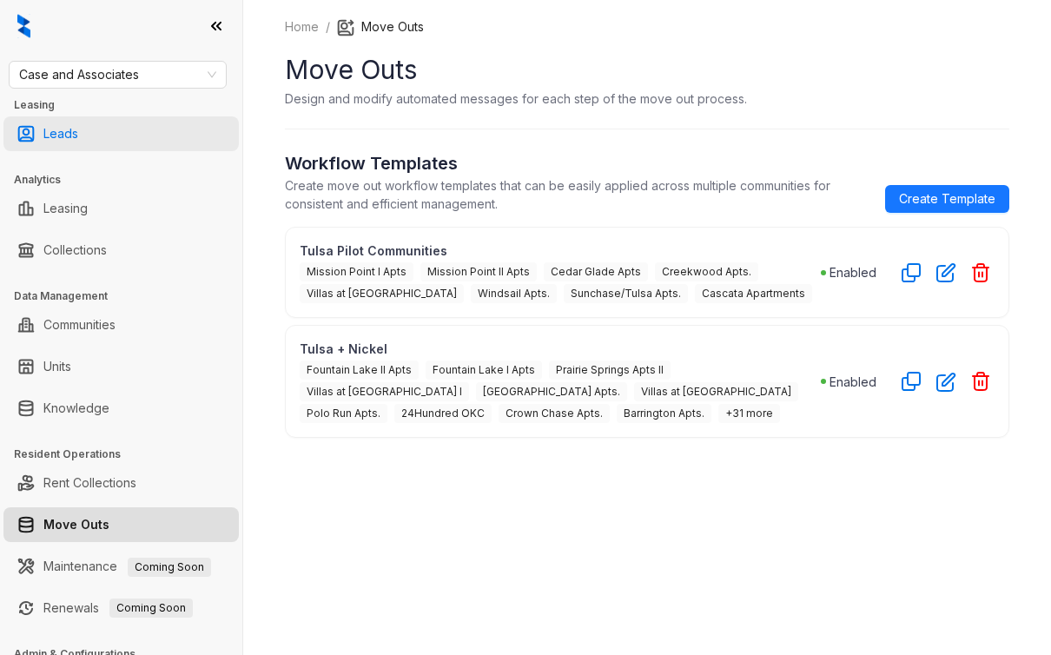
click at [78, 145] on link "Leads" at bounding box center [60, 133] width 35 height 35
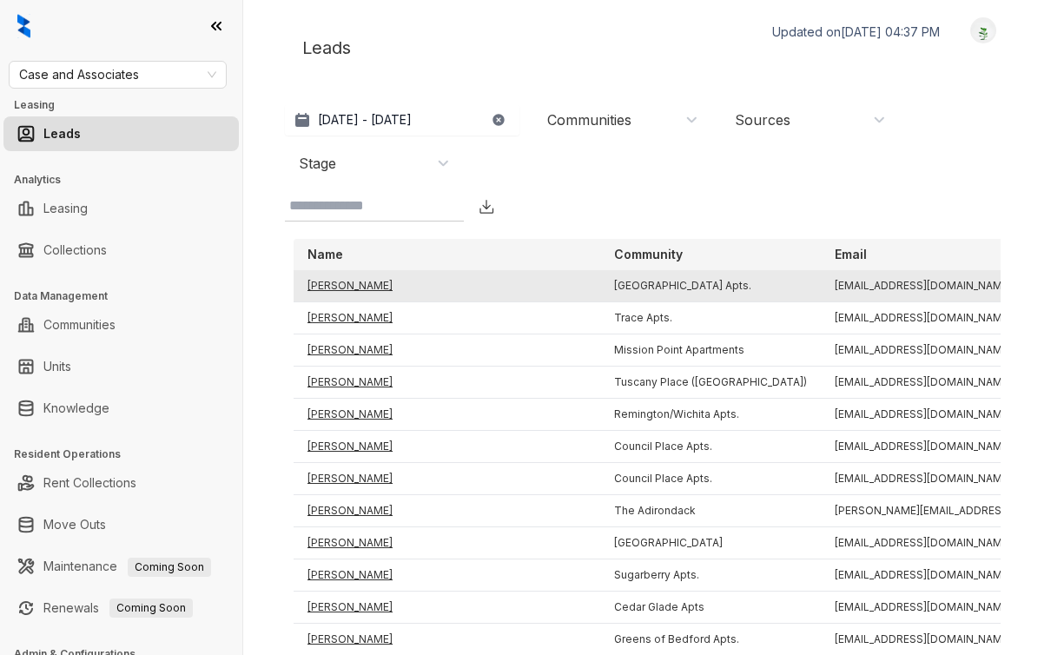
click at [362, 281] on td "Domaneke Dixson" at bounding box center [447, 286] width 307 height 32
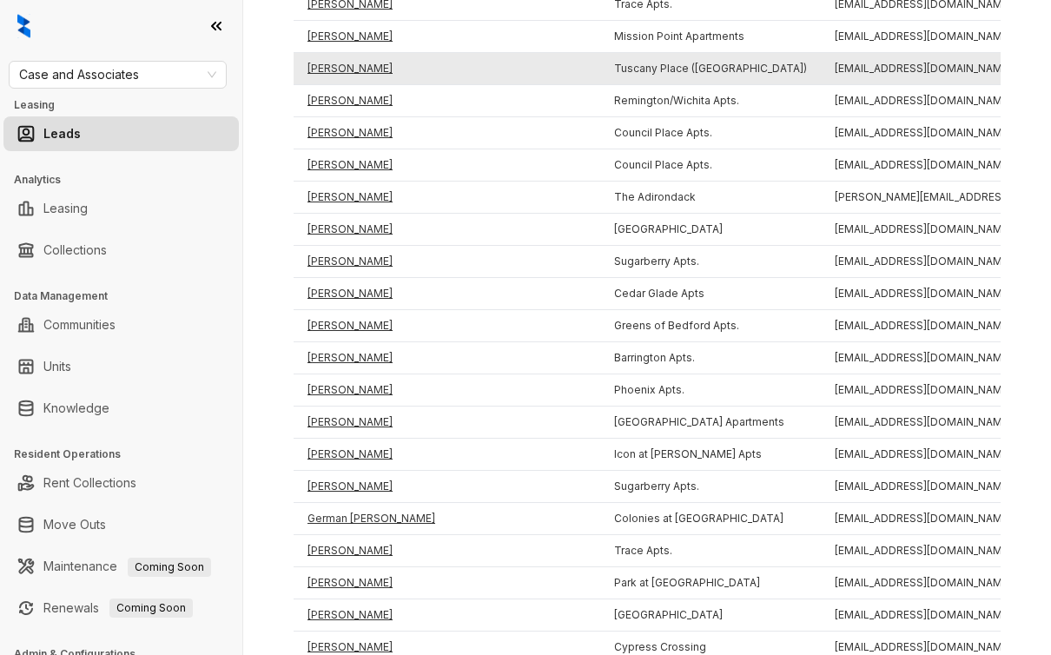
scroll to position [552, 0]
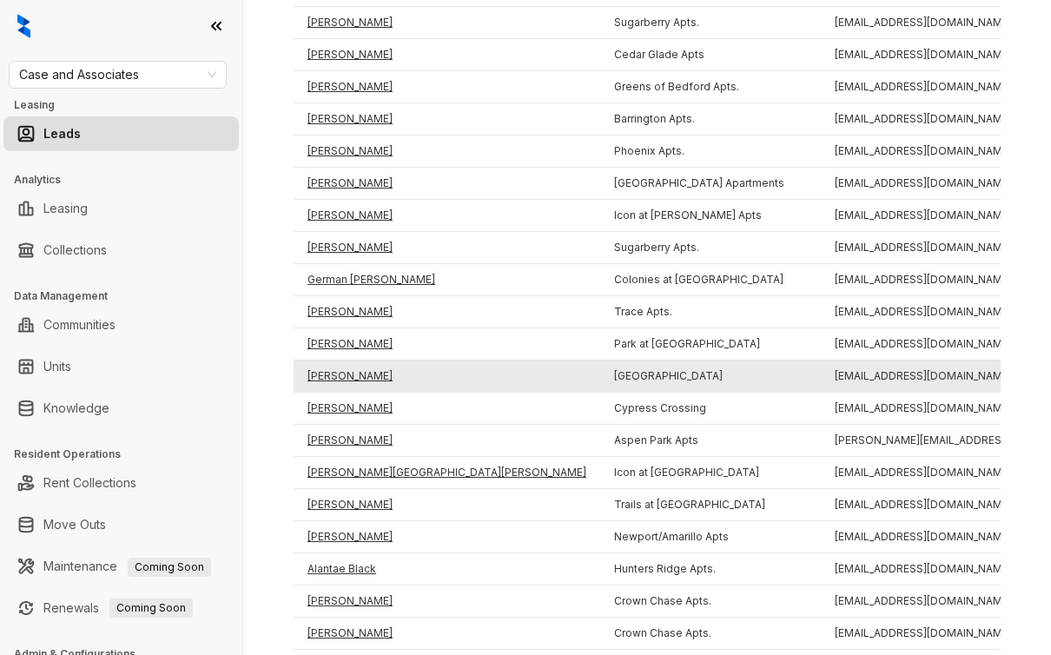
click at [352, 371] on td "Natalie Nail" at bounding box center [447, 376] width 307 height 32
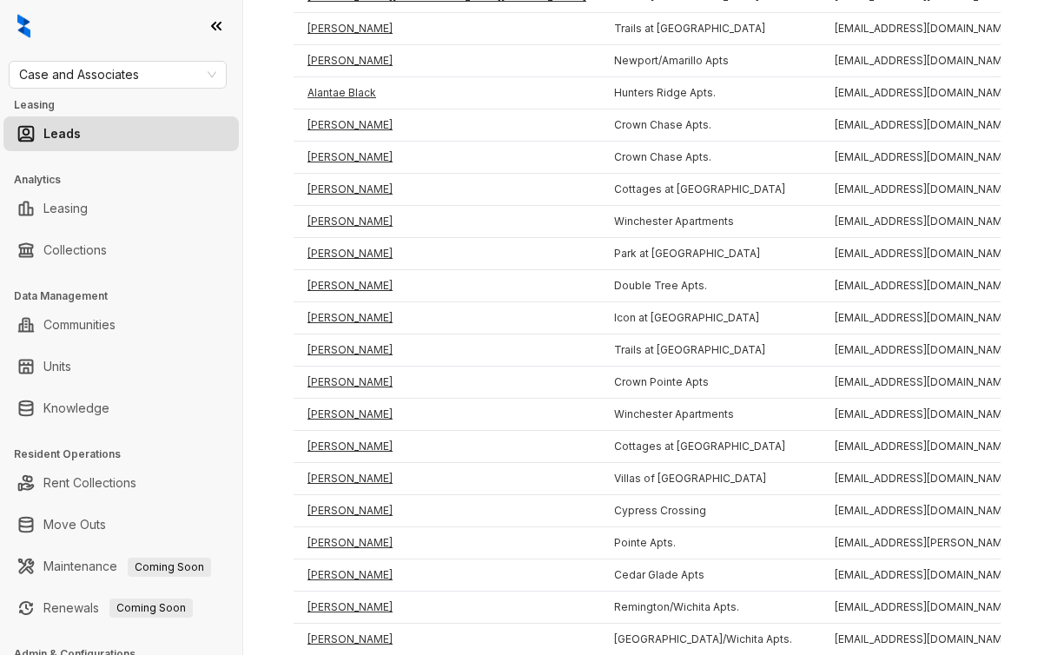
scroll to position [1200, 0]
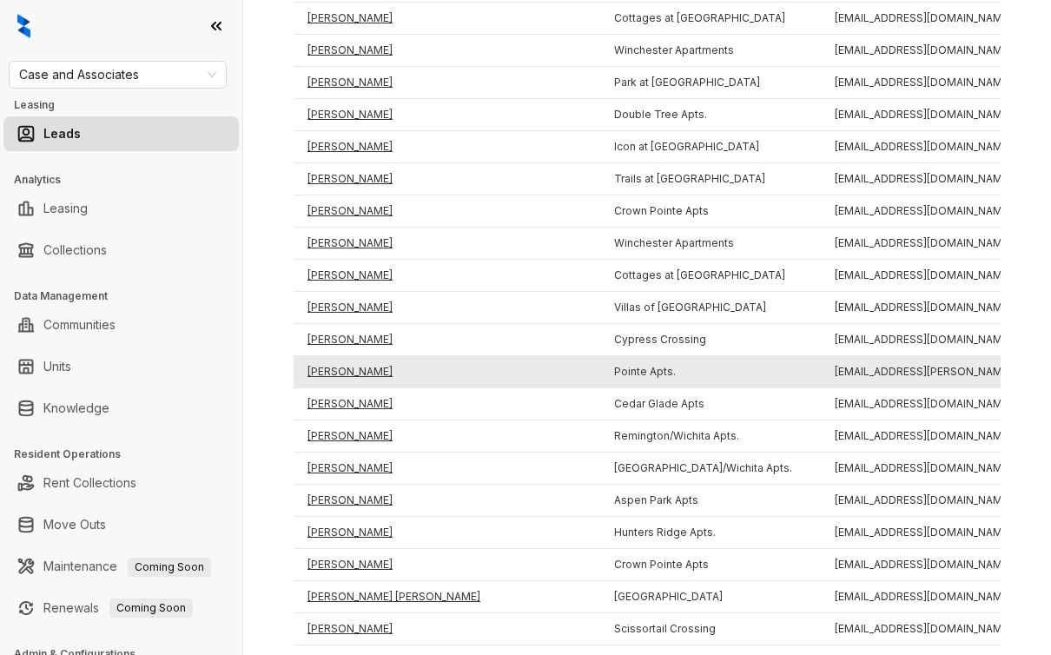
click at [356, 374] on td "Austin Dorsey" at bounding box center [447, 372] width 307 height 32
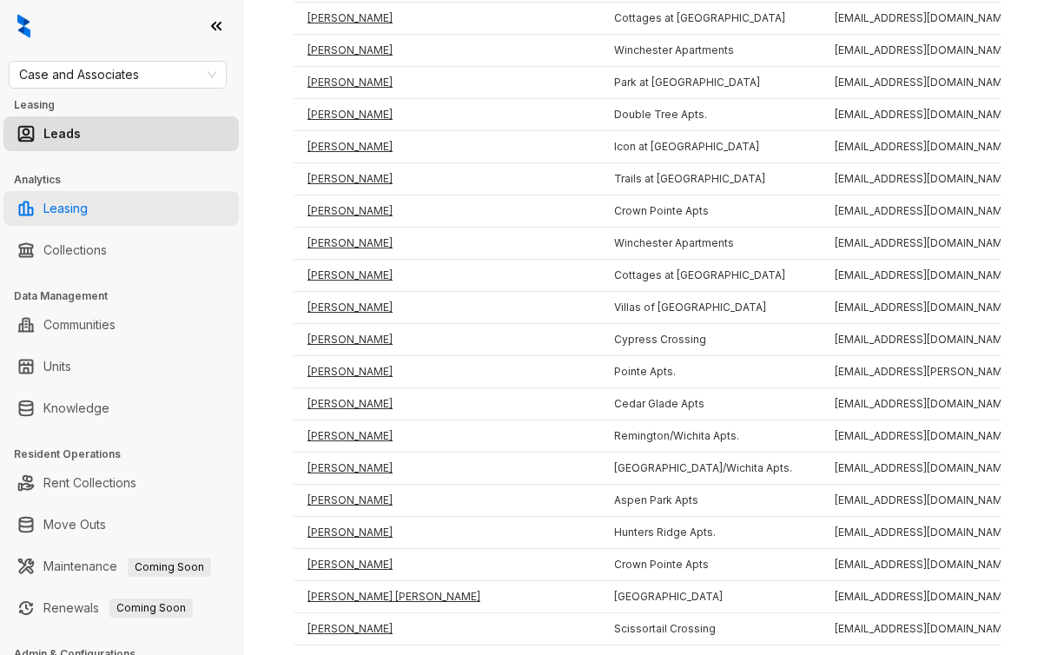
click at [80, 204] on link "Leasing" at bounding box center [65, 208] width 44 height 35
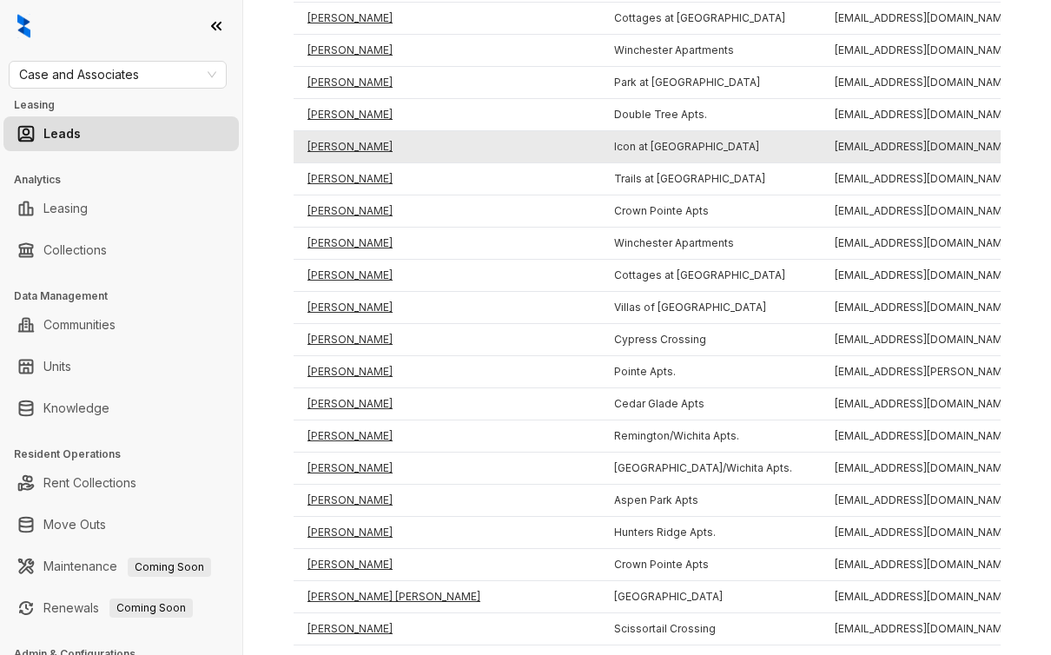
select select "******"
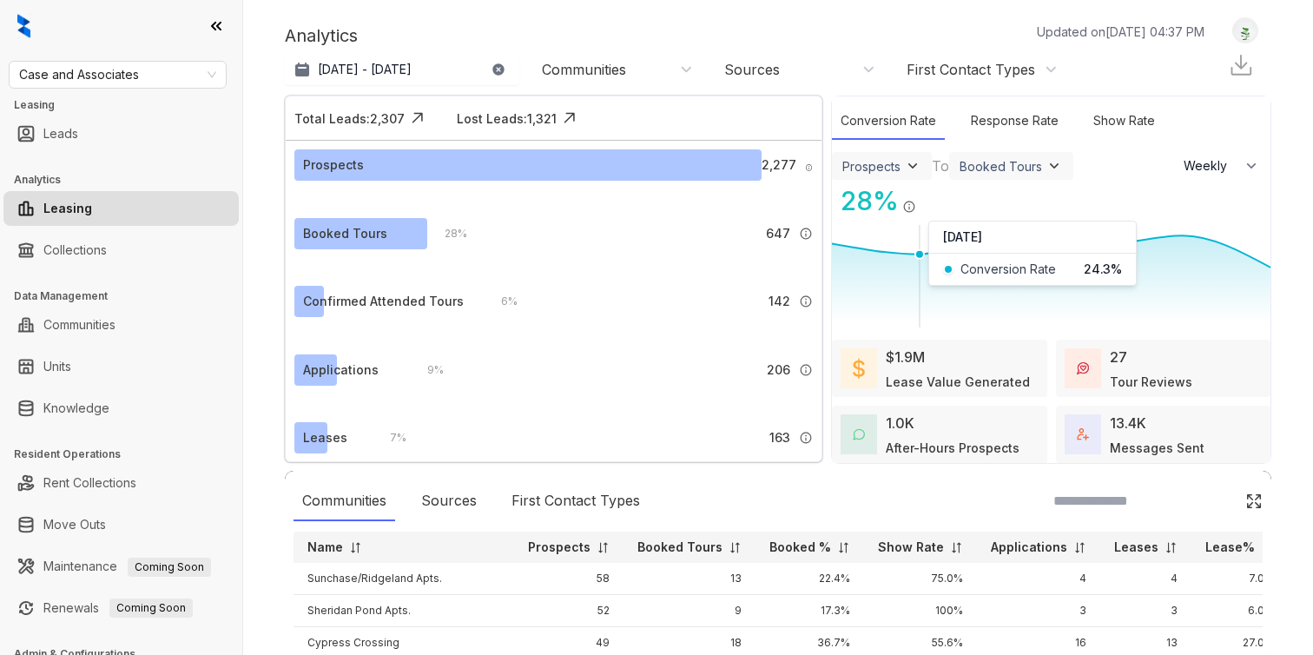
click at [906, 288] on icon at bounding box center [1051, 277] width 439 height 102
click at [1036, 170] on div "Booked Tours" at bounding box center [1001, 166] width 83 height 15
click at [1050, 155] on div "Prospects Leads Prospects Default Booked Tours Confirmed Attended Tours Applica…" at bounding box center [1051, 165] width 439 height 31
click at [890, 160] on div "Prospects" at bounding box center [872, 166] width 58 height 15
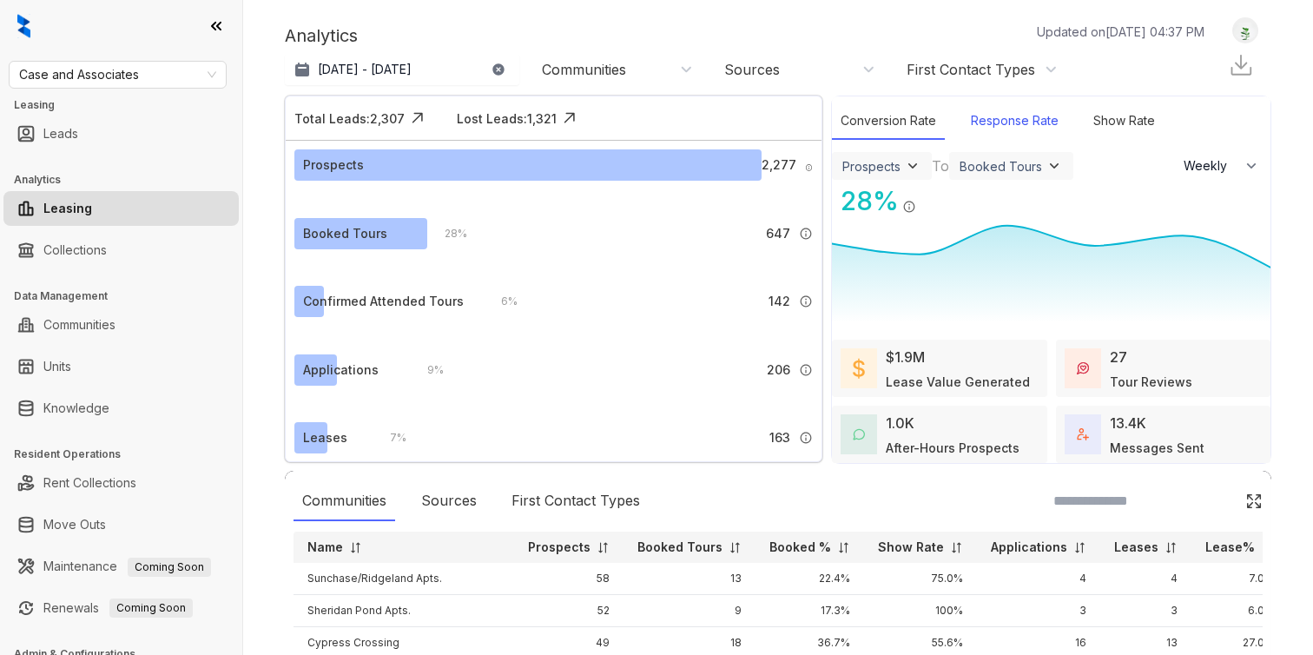
click at [1025, 127] on div "Response Rate" at bounding box center [1014, 120] width 105 height 37
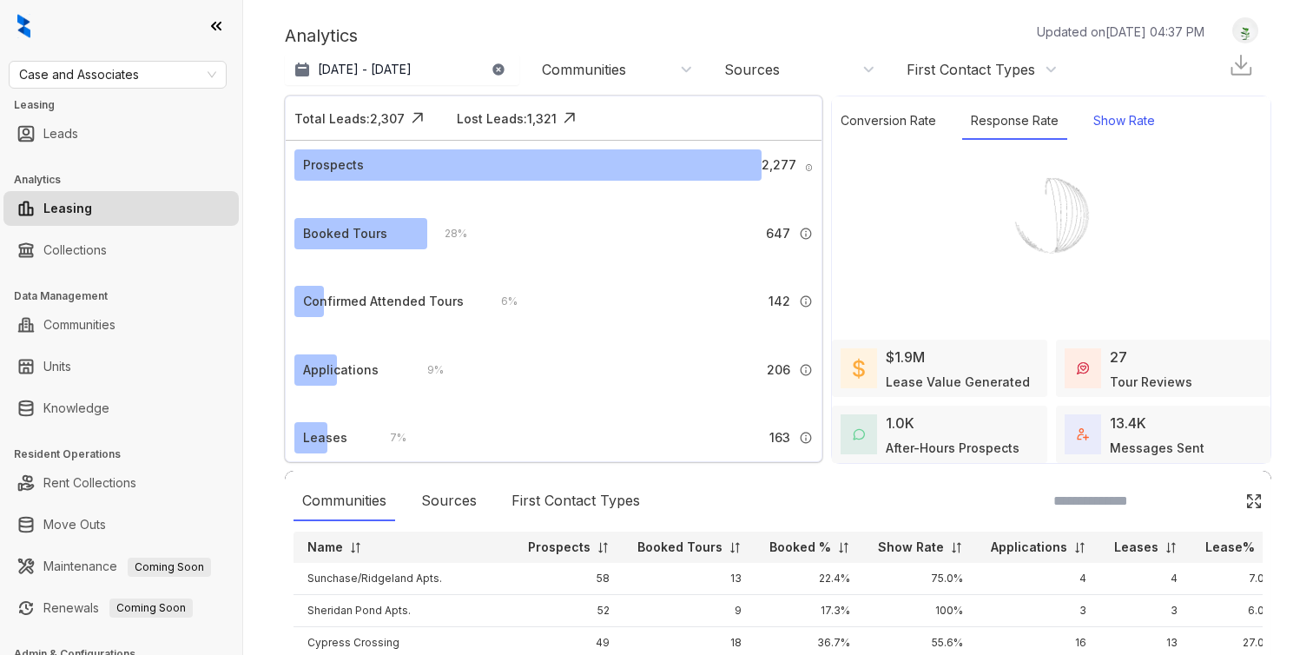
select select "******"
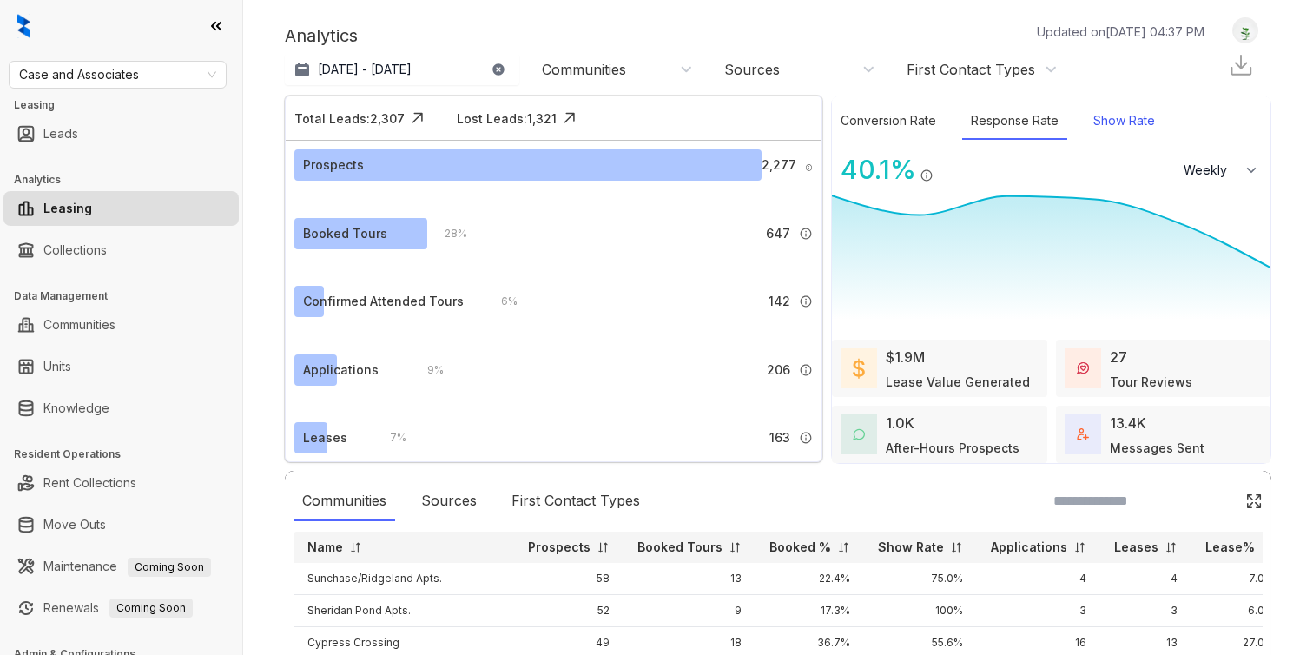
click at [1050, 115] on div "Show Rate" at bounding box center [1124, 120] width 79 height 37
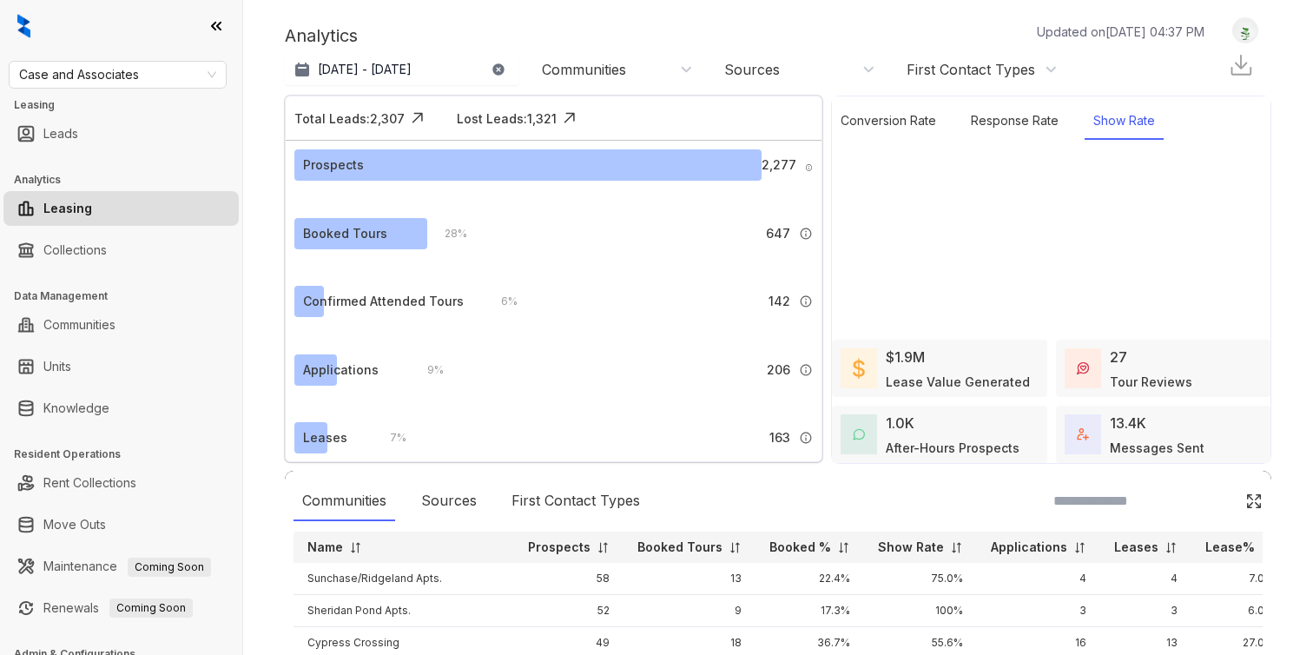
select select "******"
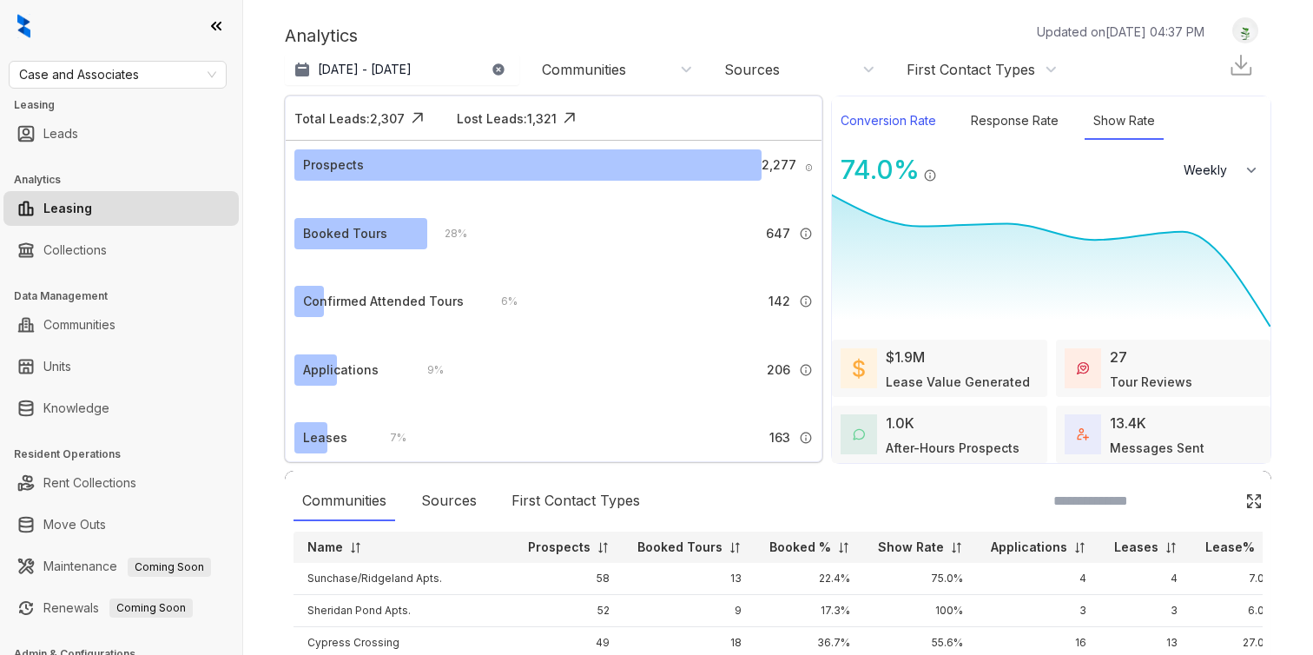
click at [878, 119] on div "Conversion Rate" at bounding box center [888, 120] width 113 height 37
select select "******"
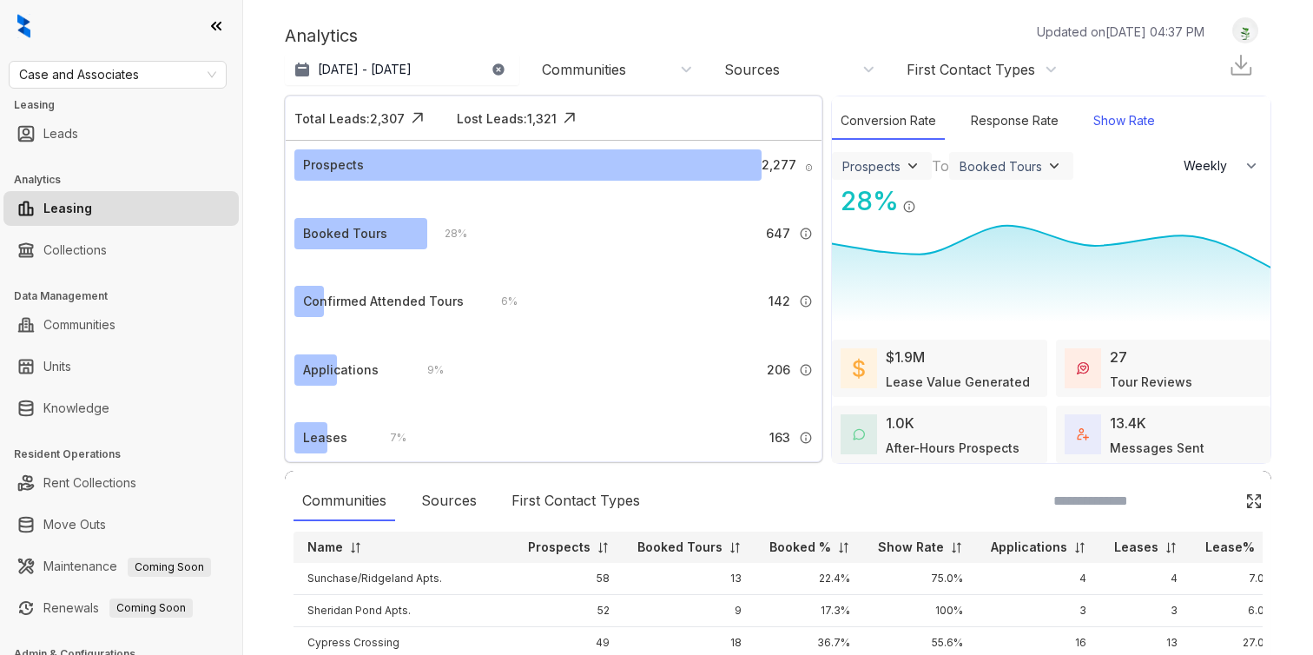
click at [1050, 120] on div "Show Rate" at bounding box center [1124, 120] width 79 height 37
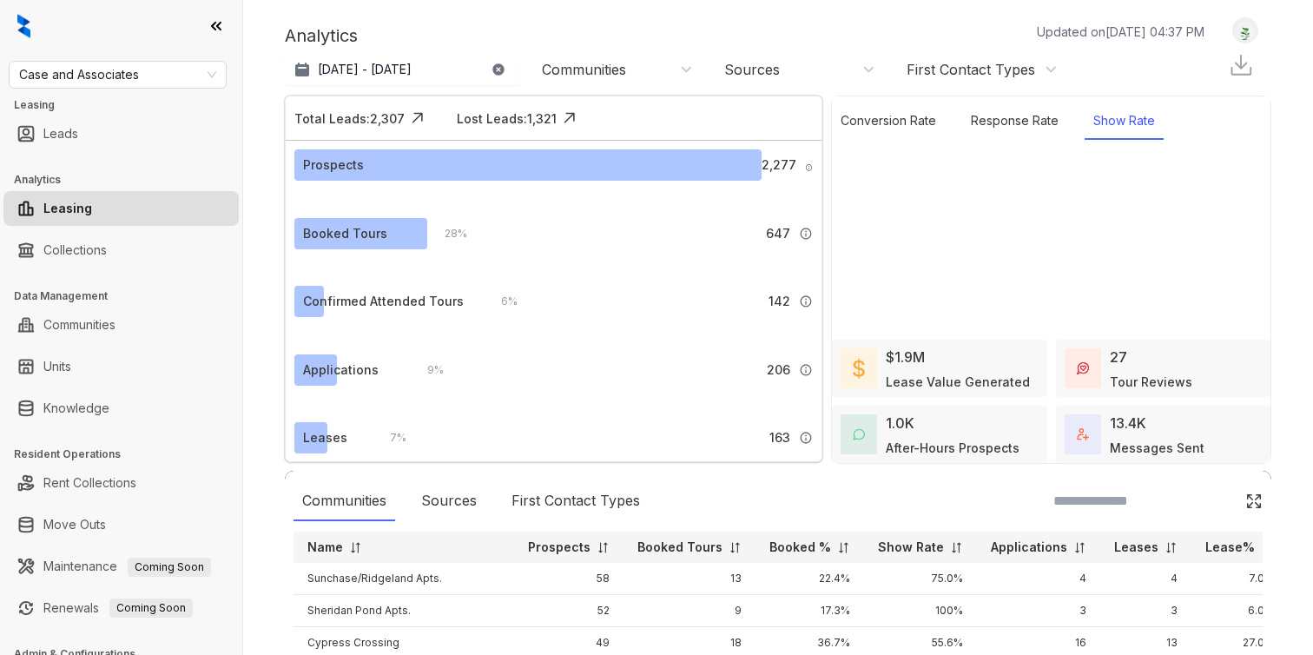
select select "******"
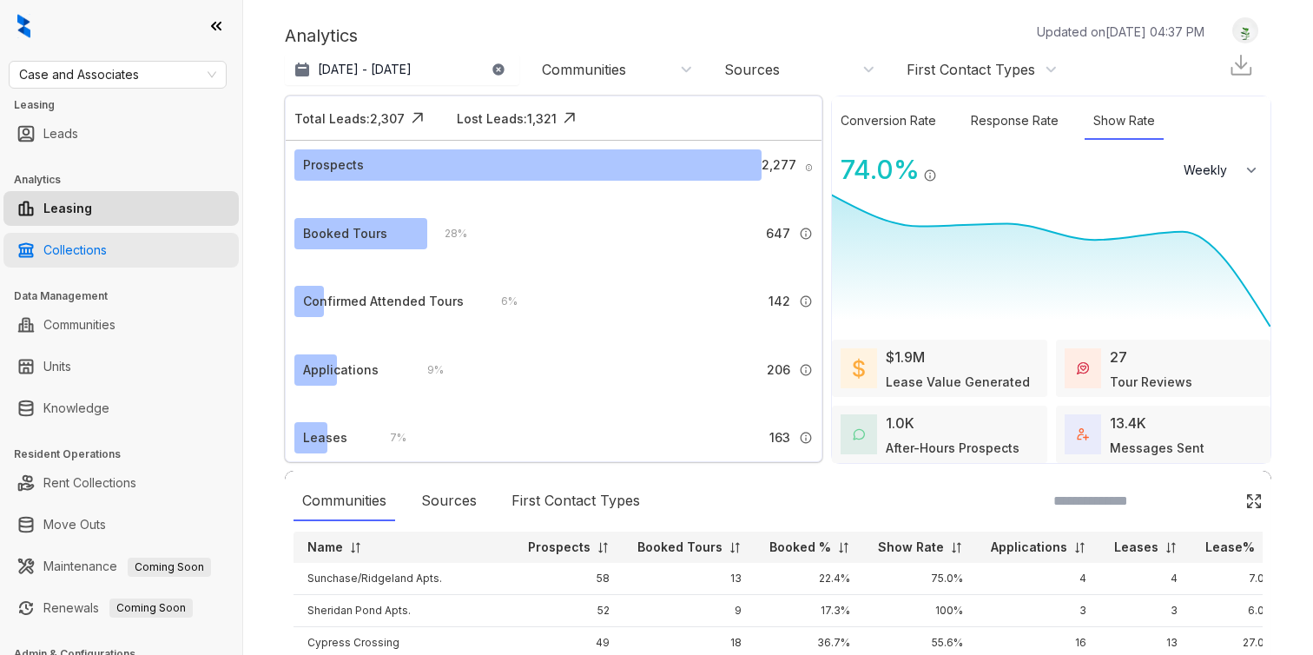
click at [79, 240] on link "Collections" at bounding box center [74, 250] width 63 height 35
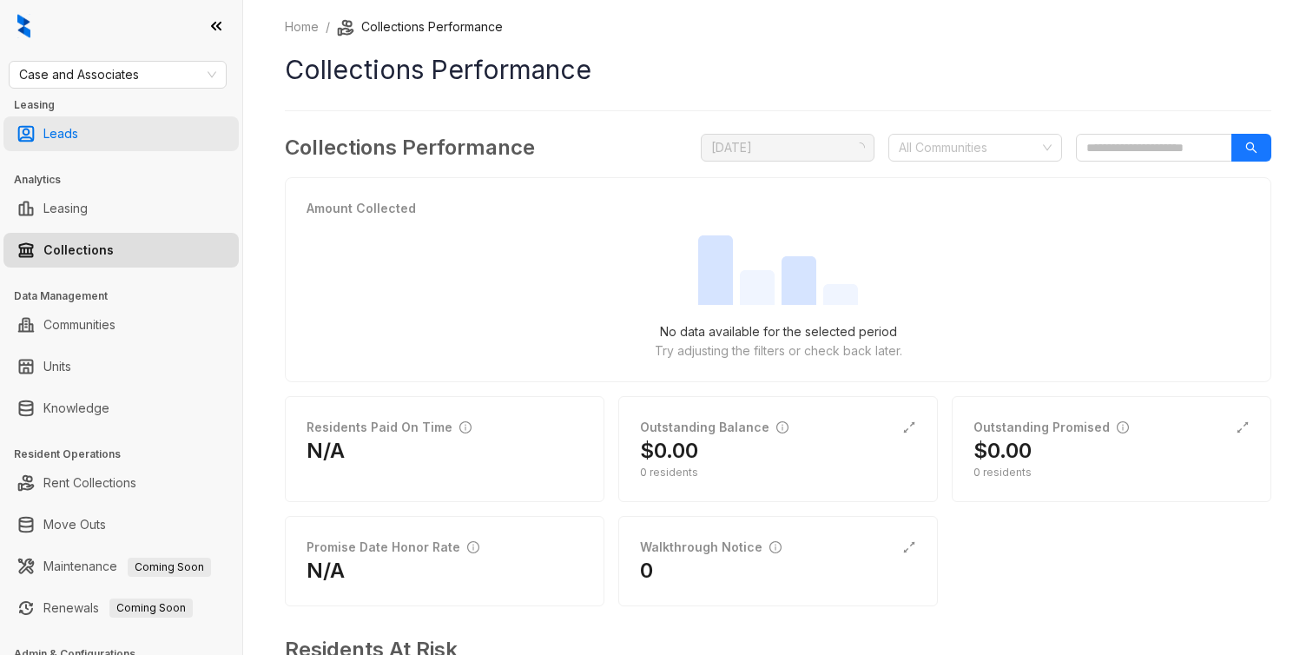
click at [75, 146] on link "Leads" at bounding box center [60, 133] width 35 height 35
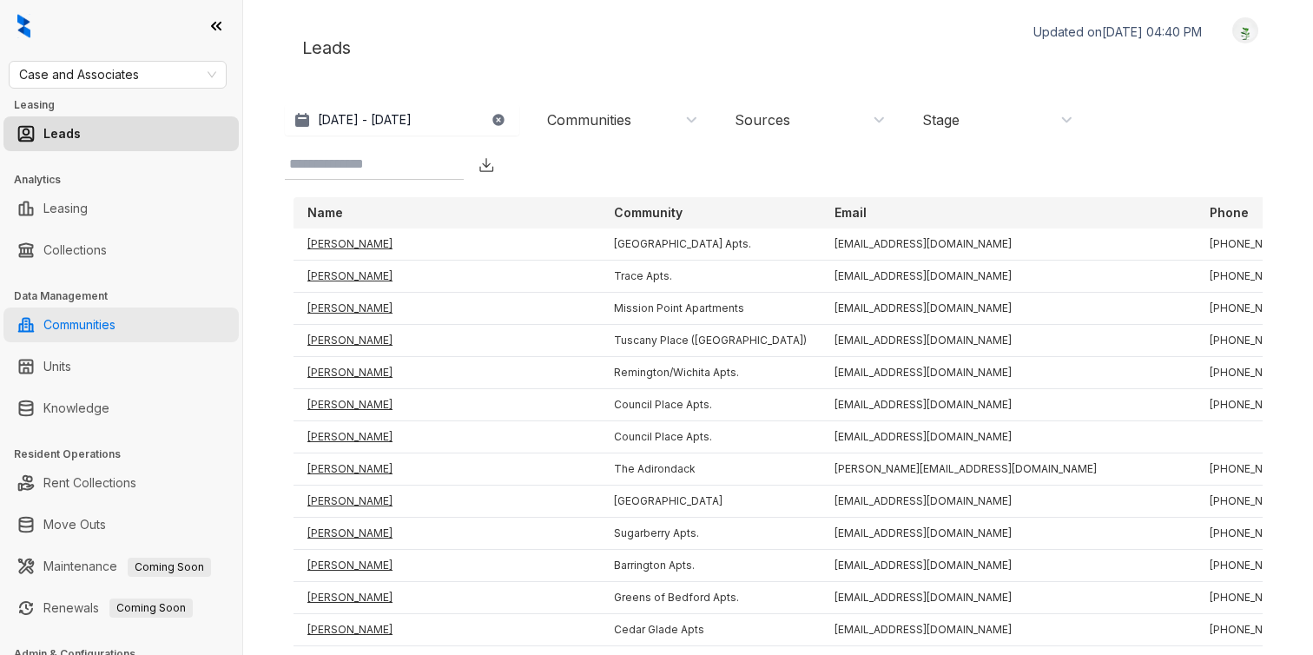
click at [69, 321] on link "Communities" at bounding box center [79, 324] width 72 height 35
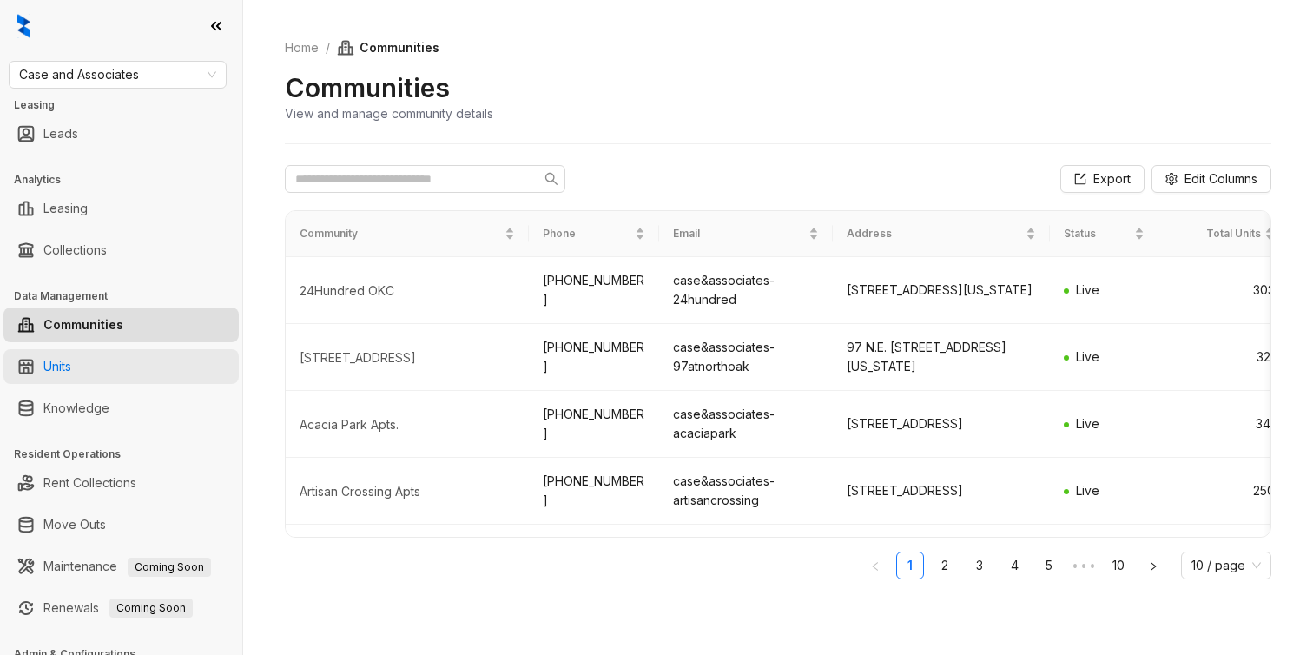
click at [71, 367] on link "Units" at bounding box center [57, 366] width 28 height 35
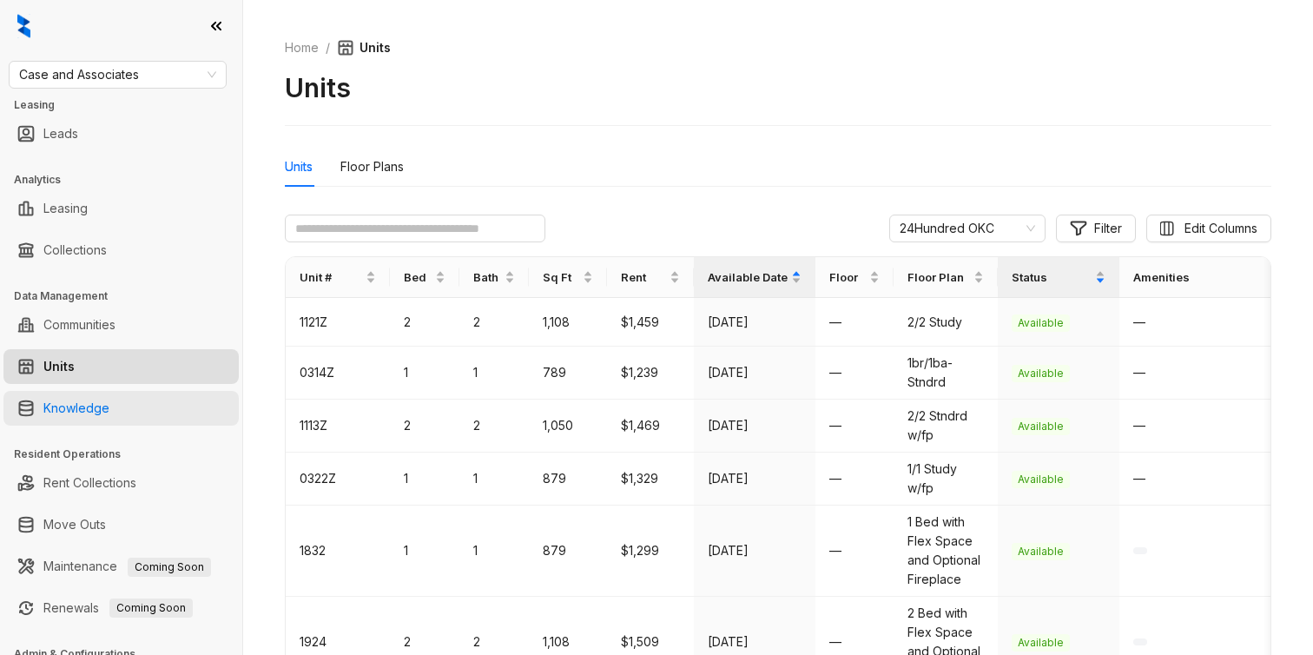
click at [104, 397] on link "Knowledge" at bounding box center [76, 408] width 66 height 35
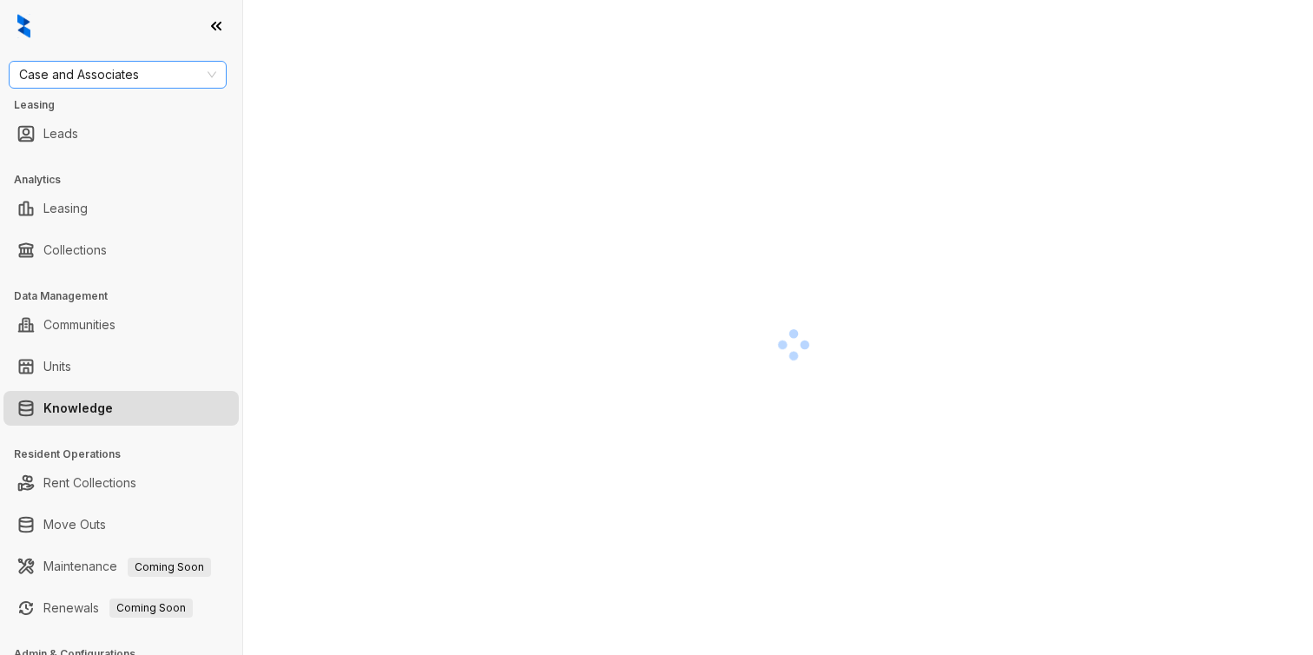
click at [118, 75] on span "Case and Associates" at bounding box center [117, 75] width 197 height 26
type input "***"
click at [77, 120] on div "Haus Group" at bounding box center [117, 110] width 211 height 28
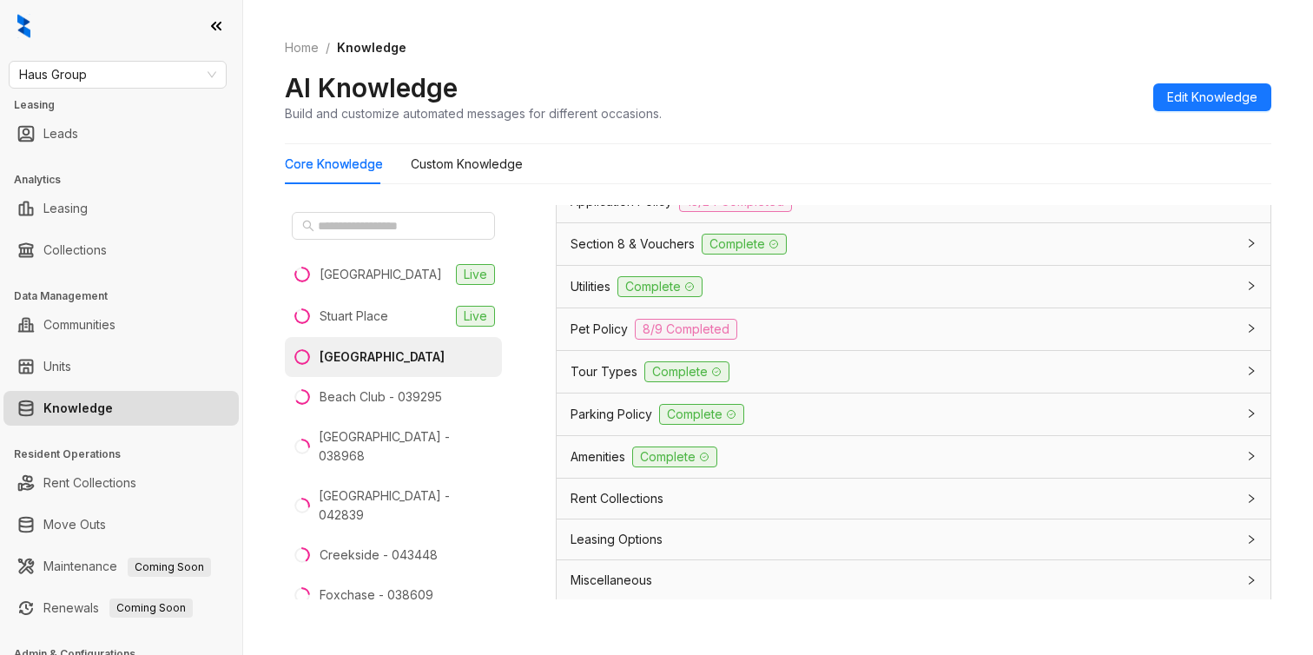
scroll to position [90, 0]
